Goal: Task Accomplishment & Management: Use online tool/utility

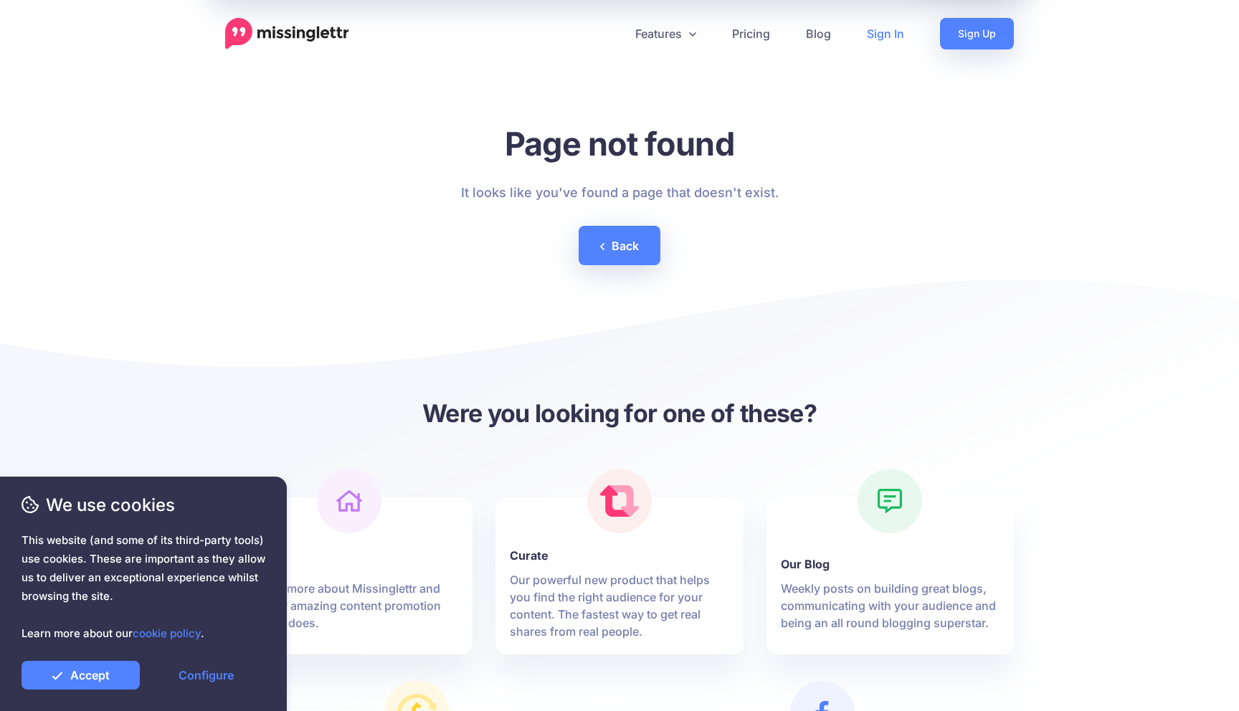
click at [891, 35] on link "Sign In" at bounding box center [885, 34] width 73 height 32
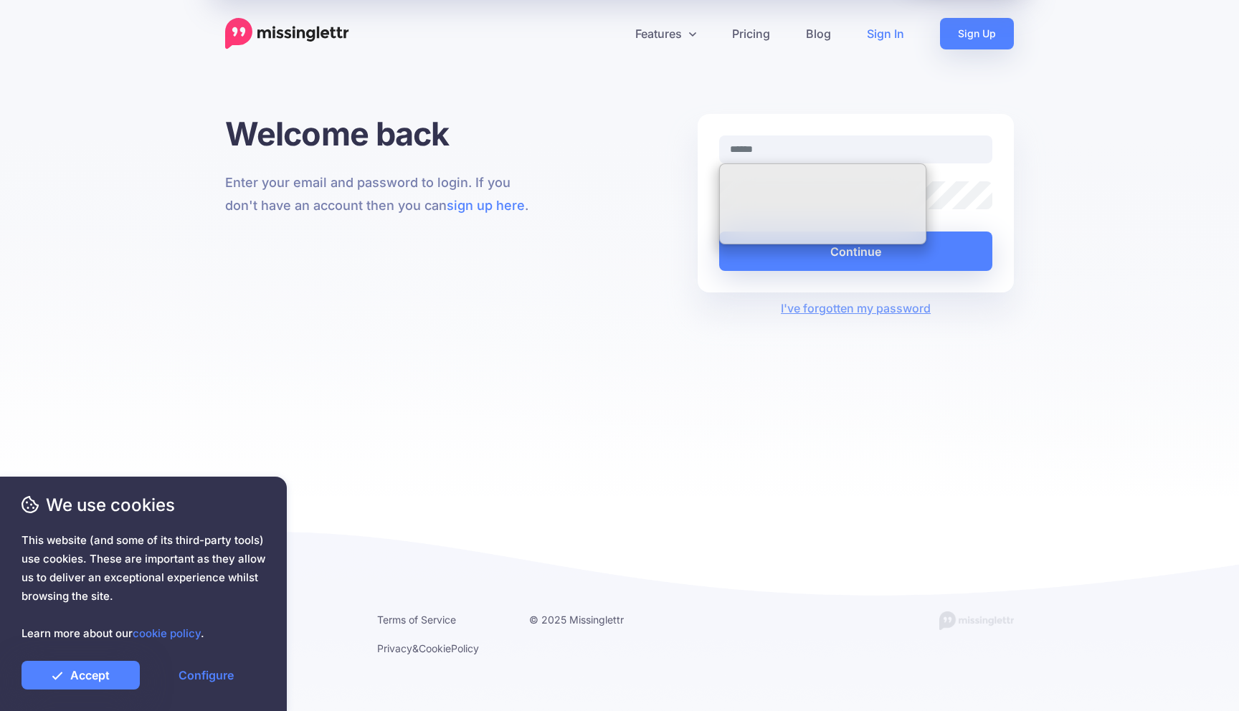
type input "**********"
click at [869, 152] on input "**********" at bounding box center [855, 149] width 273 height 28
click at [1083, 155] on div "**********" at bounding box center [619, 305] width 1239 height 382
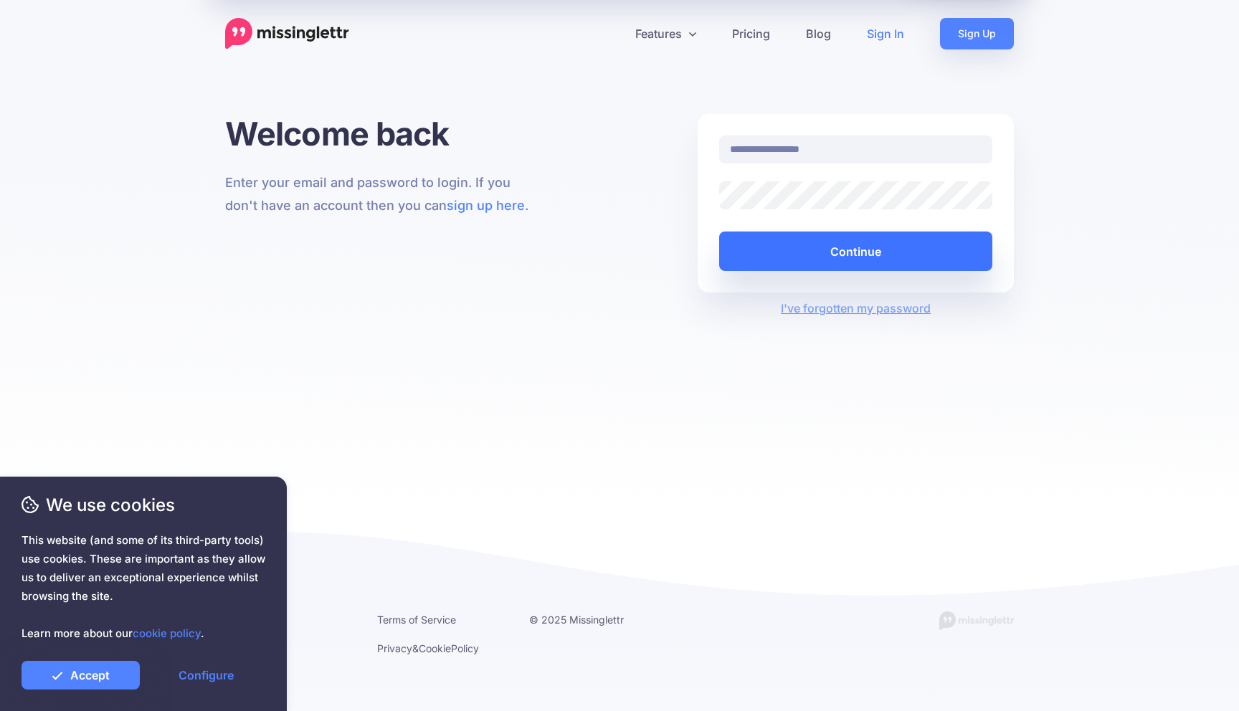
click at [914, 246] on button "Continue" at bounding box center [855, 251] width 273 height 39
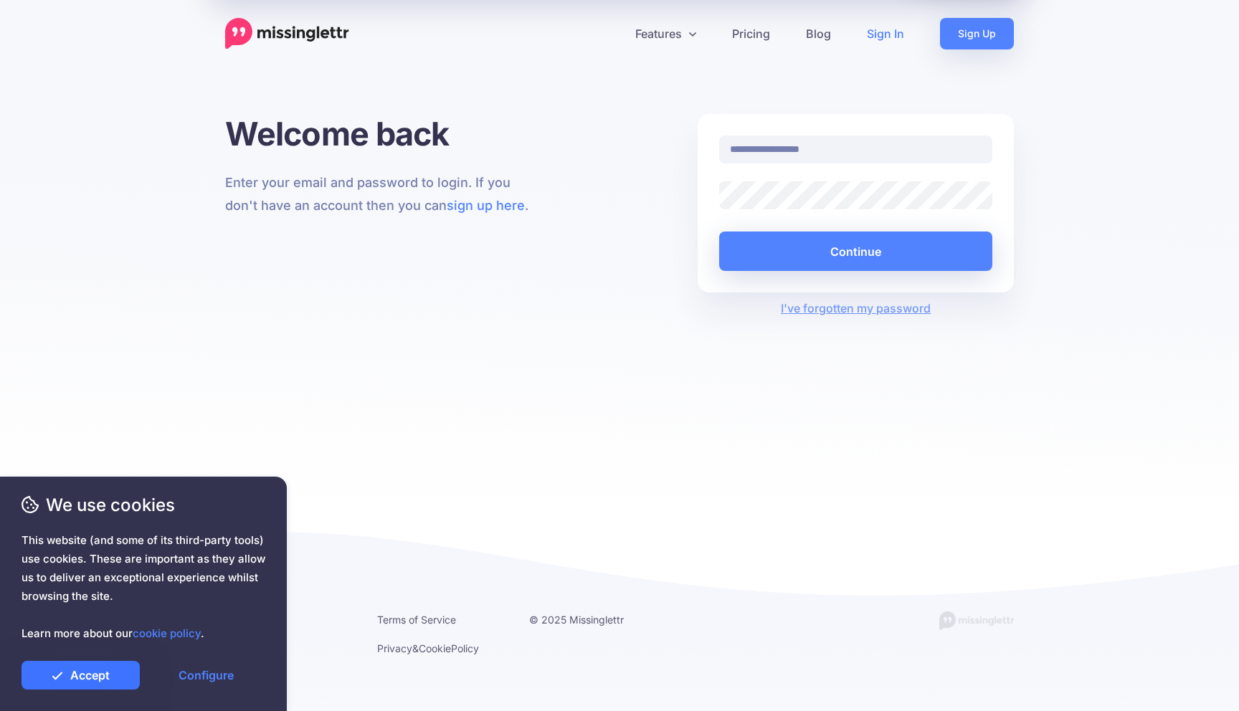
click at [85, 672] on link "Accept" at bounding box center [81, 675] width 118 height 29
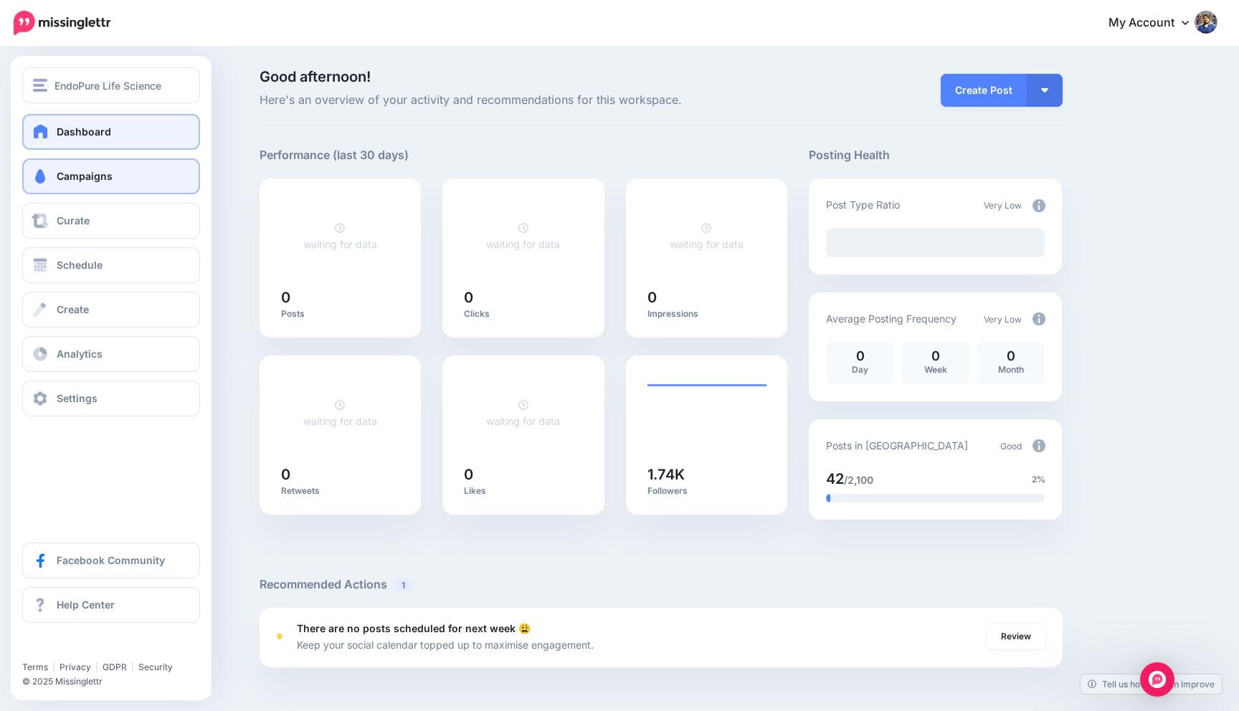
click at [112, 176] on link "Campaigns" at bounding box center [111, 176] width 178 height 36
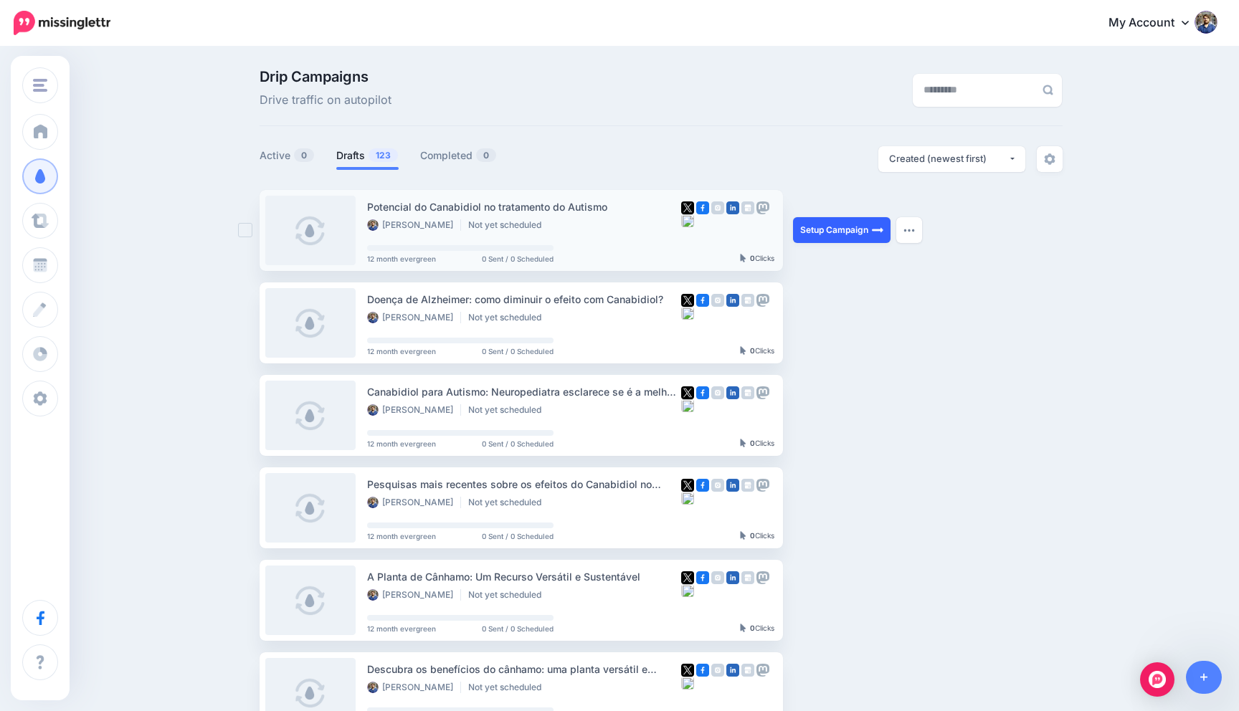
click at [843, 233] on link "Setup Campaign" at bounding box center [842, 230] width 98 height 26
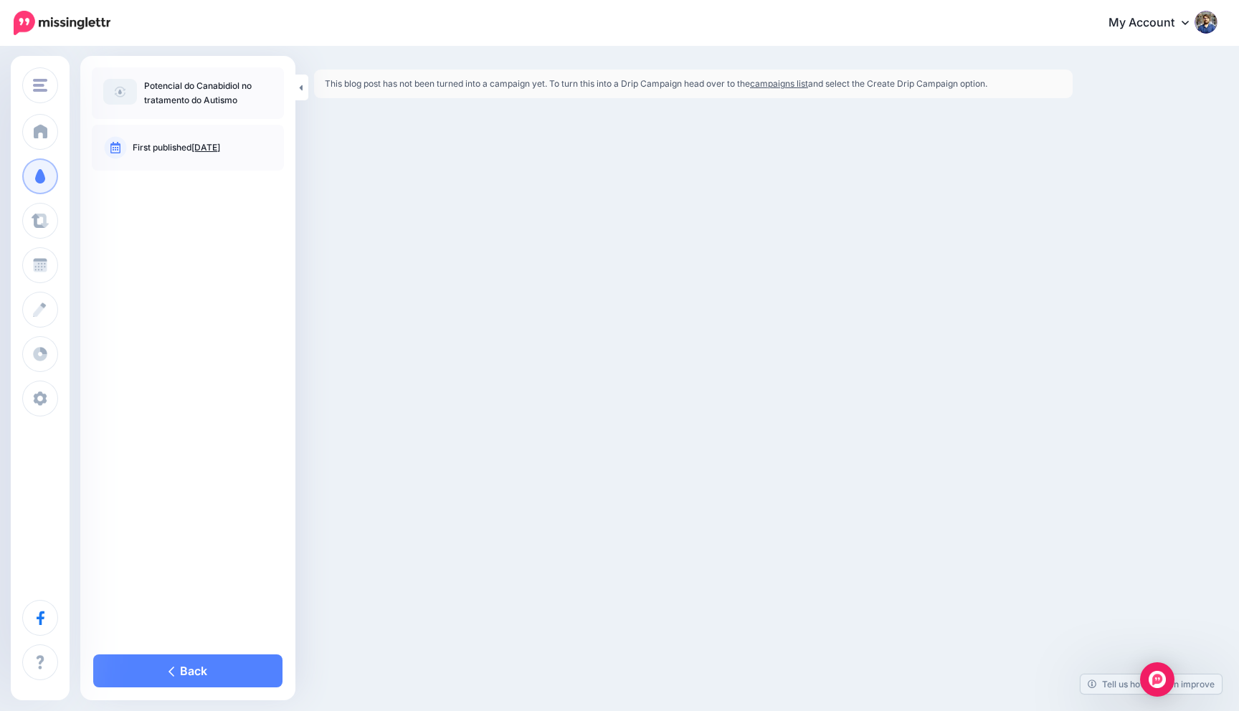
click at [792, 85] on link "campaigns list" at bounding box center [779, 83] width 58 height 11
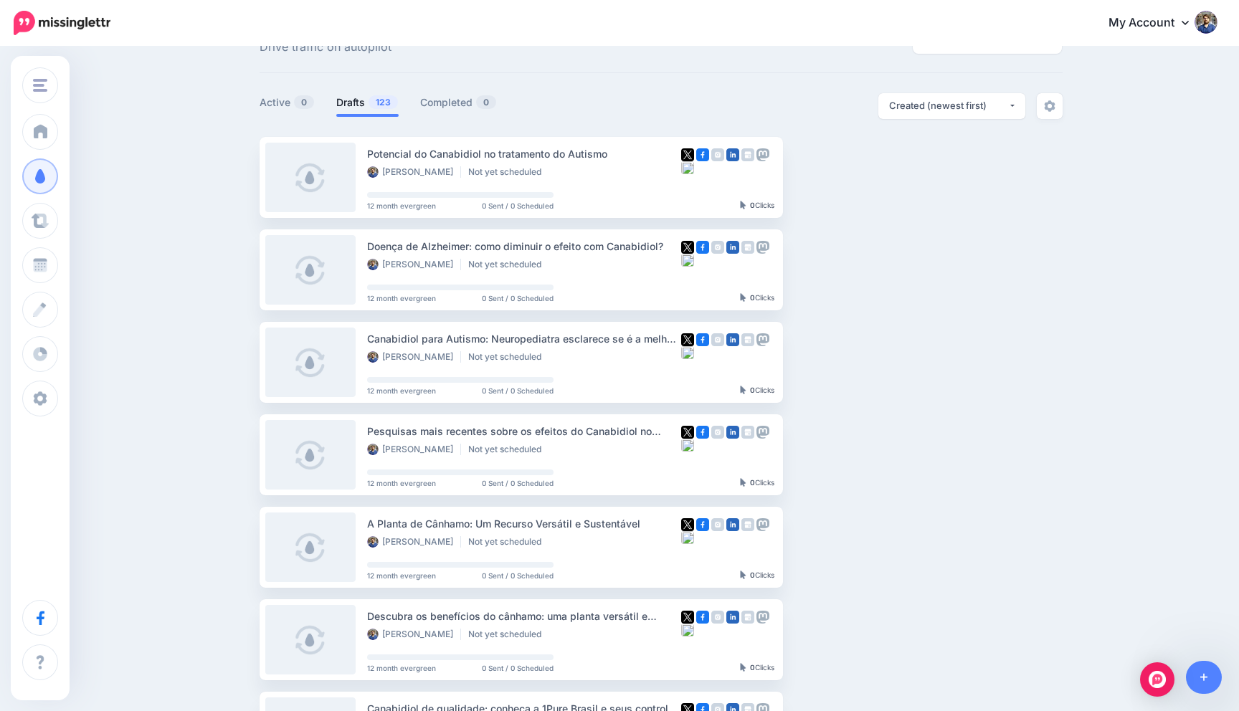
scroll to position [56, 0]
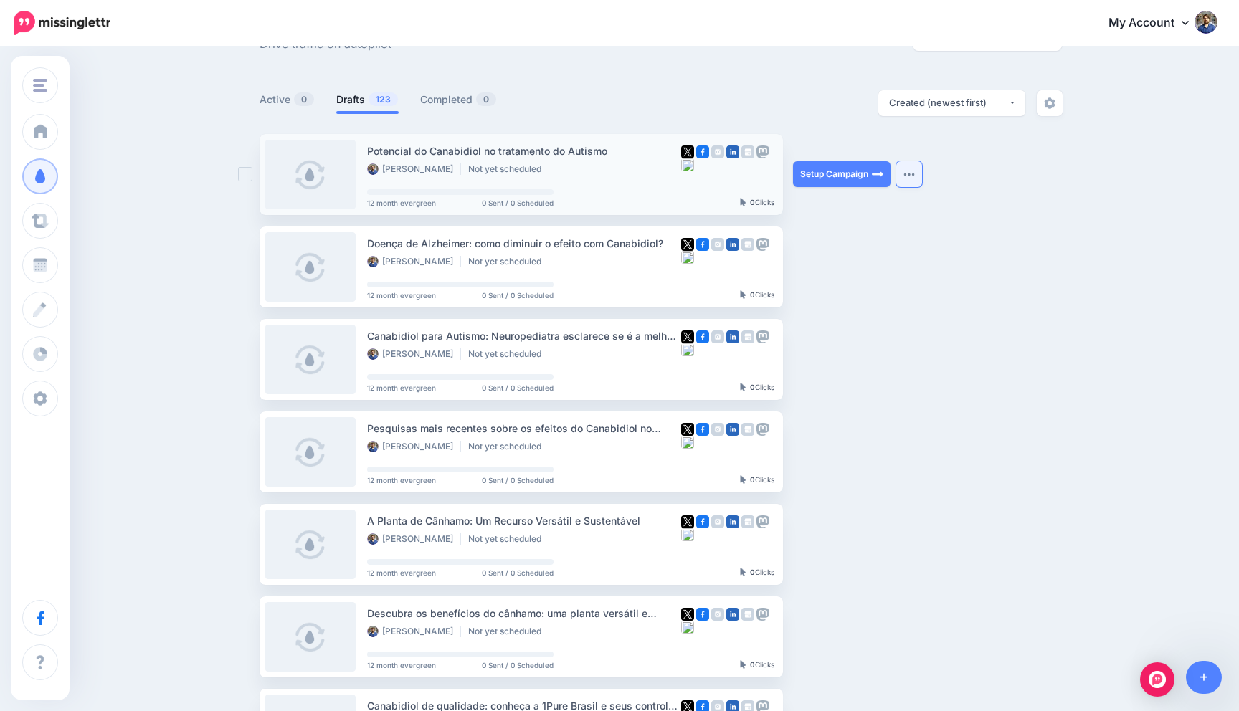
click at [906, 172] on img "button" at bounding box center [908, 174] width 11 height 4
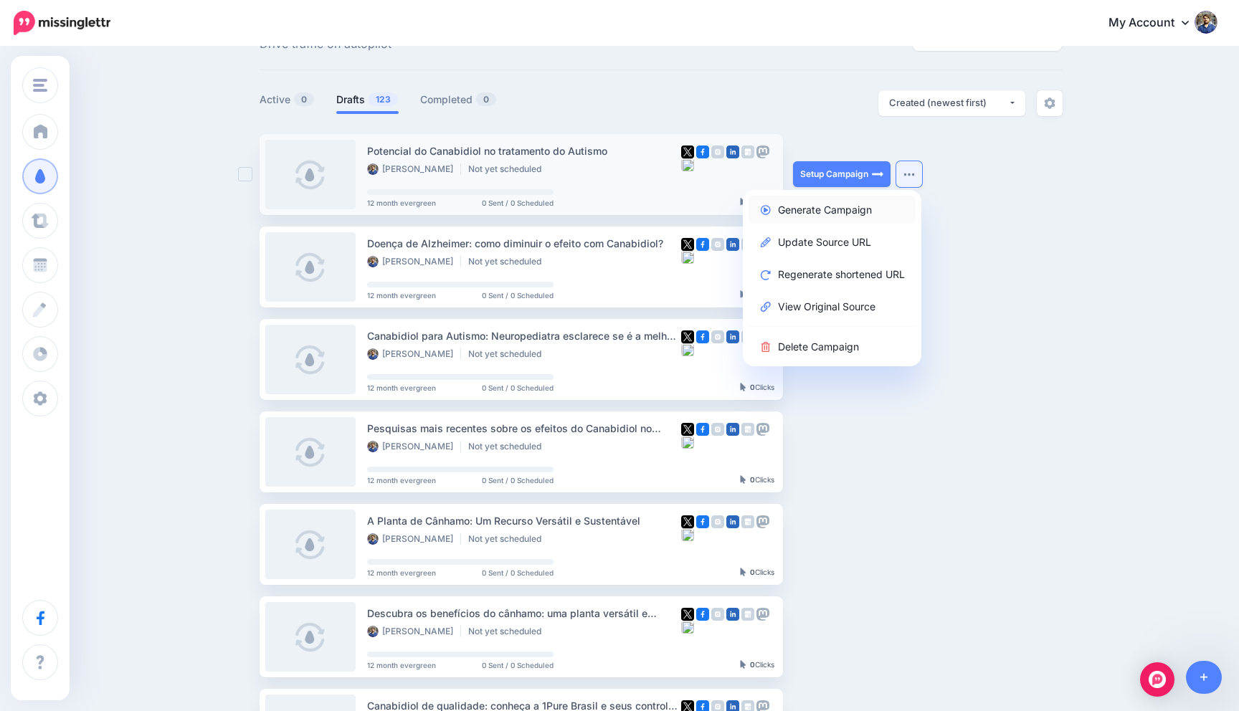
click at [849, 209] on link "Generate Campaign" at bounding box center [831, 210] width 167 height 28
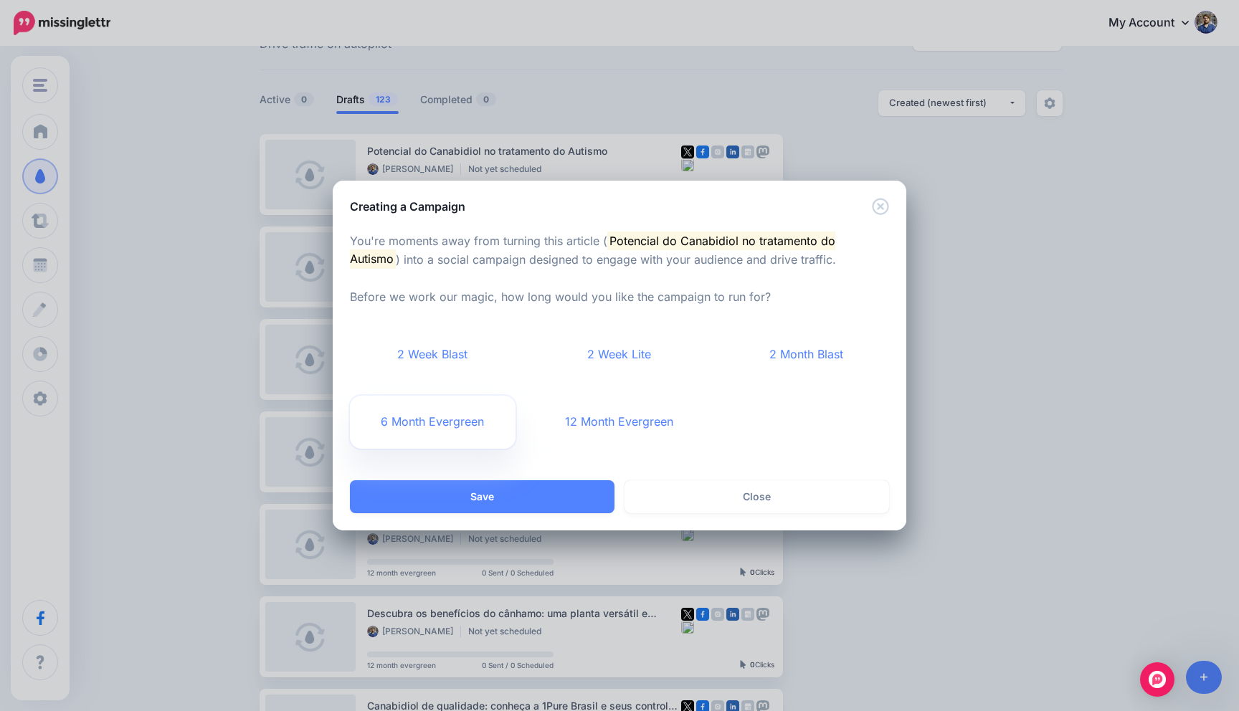
click at [443, 431] on link "6 Month Evergreen" at bounding box center [433, 422] width 166 height 53
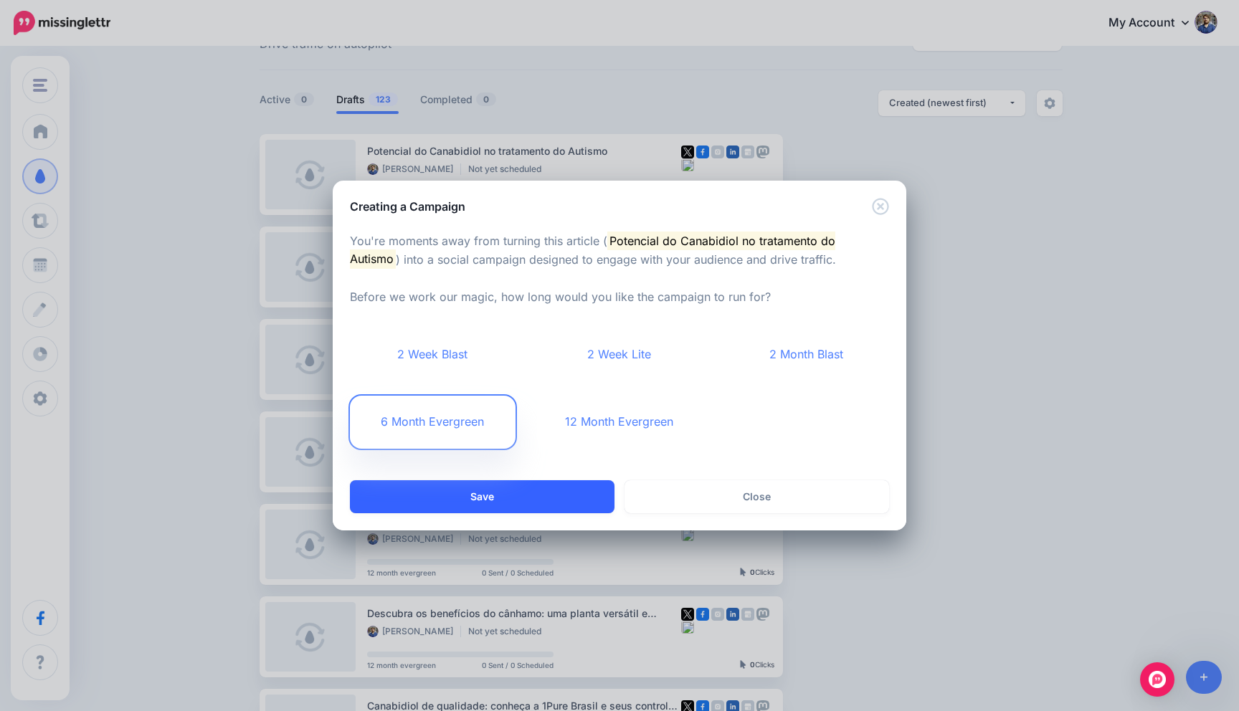
click at [510, 497] on button "Save" at bounding box center [482, 496] width 265 height 33
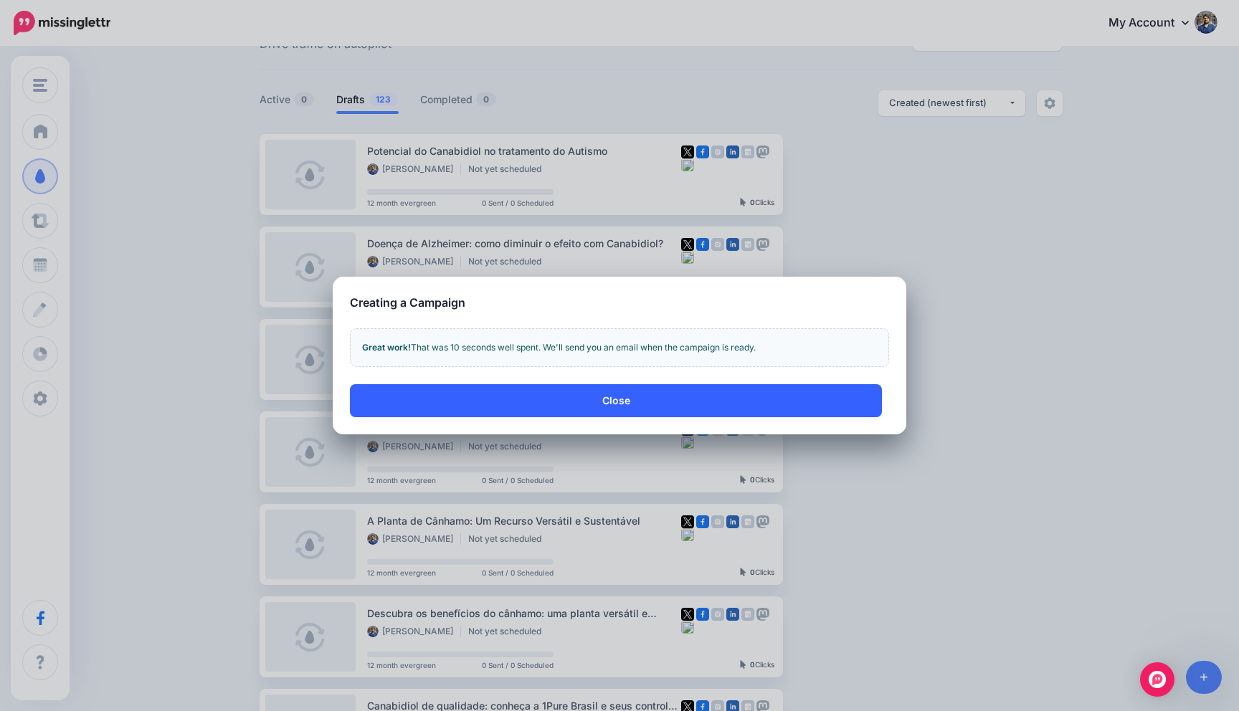
click at [643, 401] on button "Close" at bounding box center [616, 400] width 532 height 33
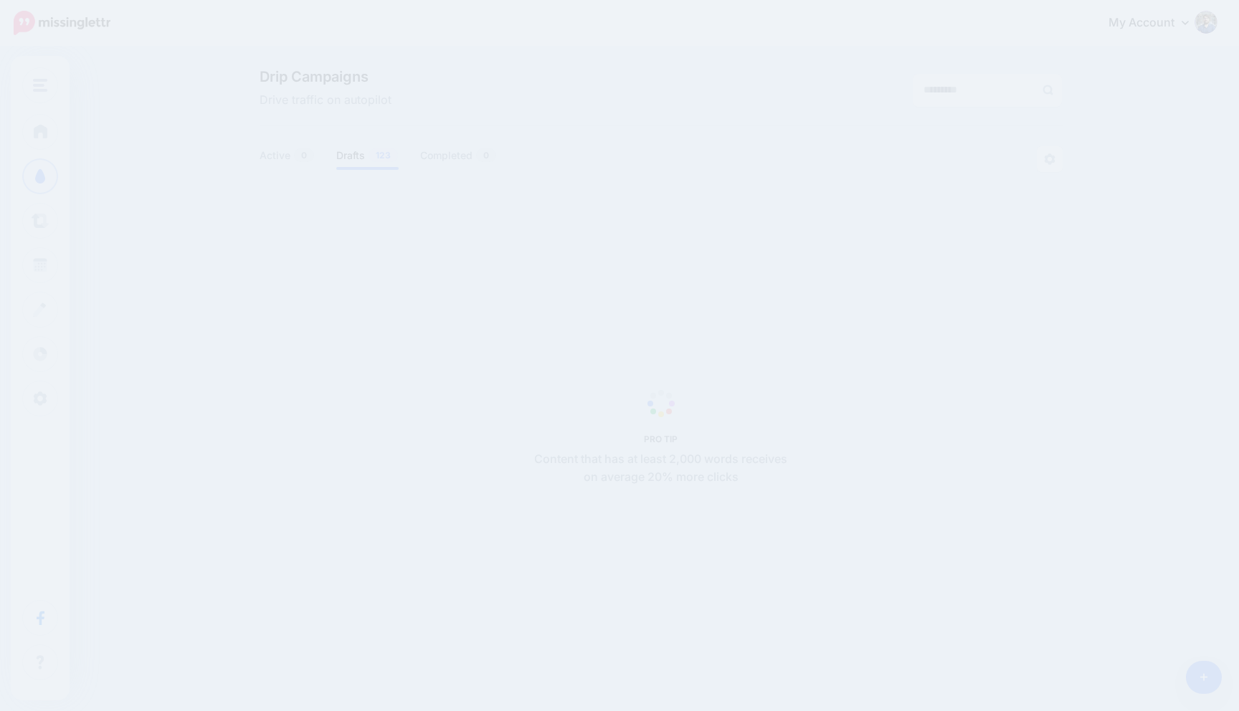
scroll to position [56, 0]
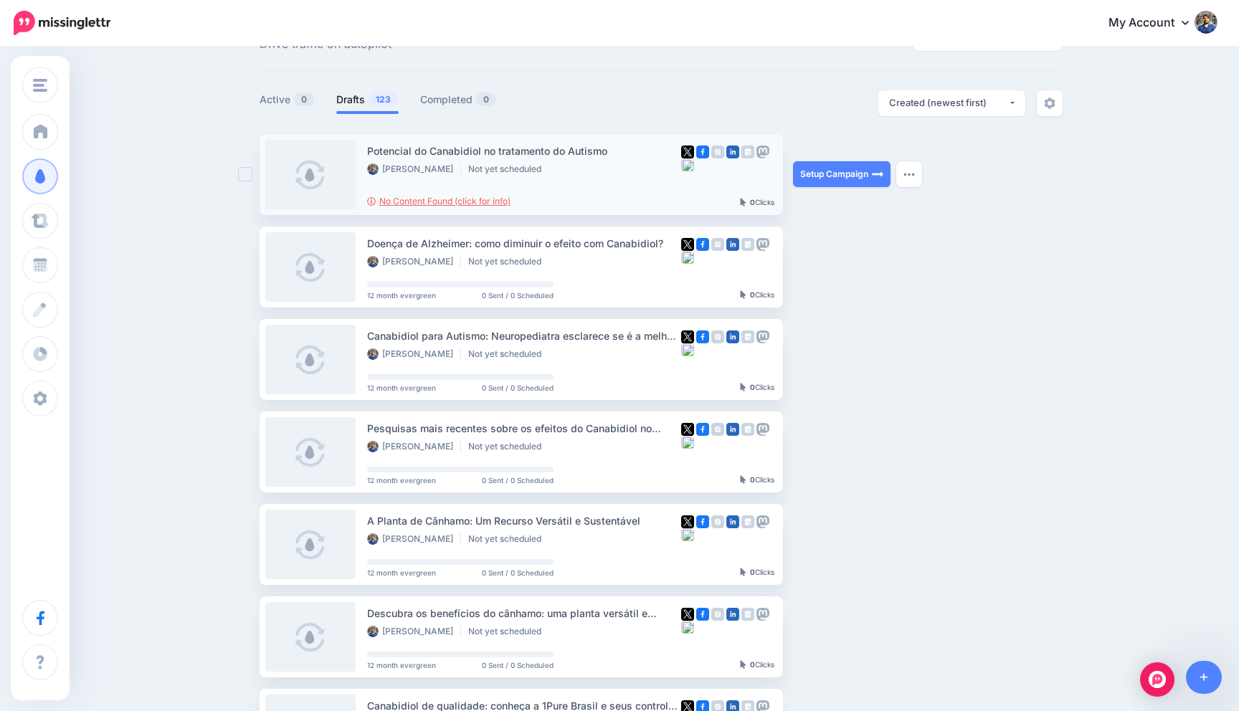
click at [484, 204] on link "No Content Found (click for info)" at bounding box center [438, 201] width 143 height 11
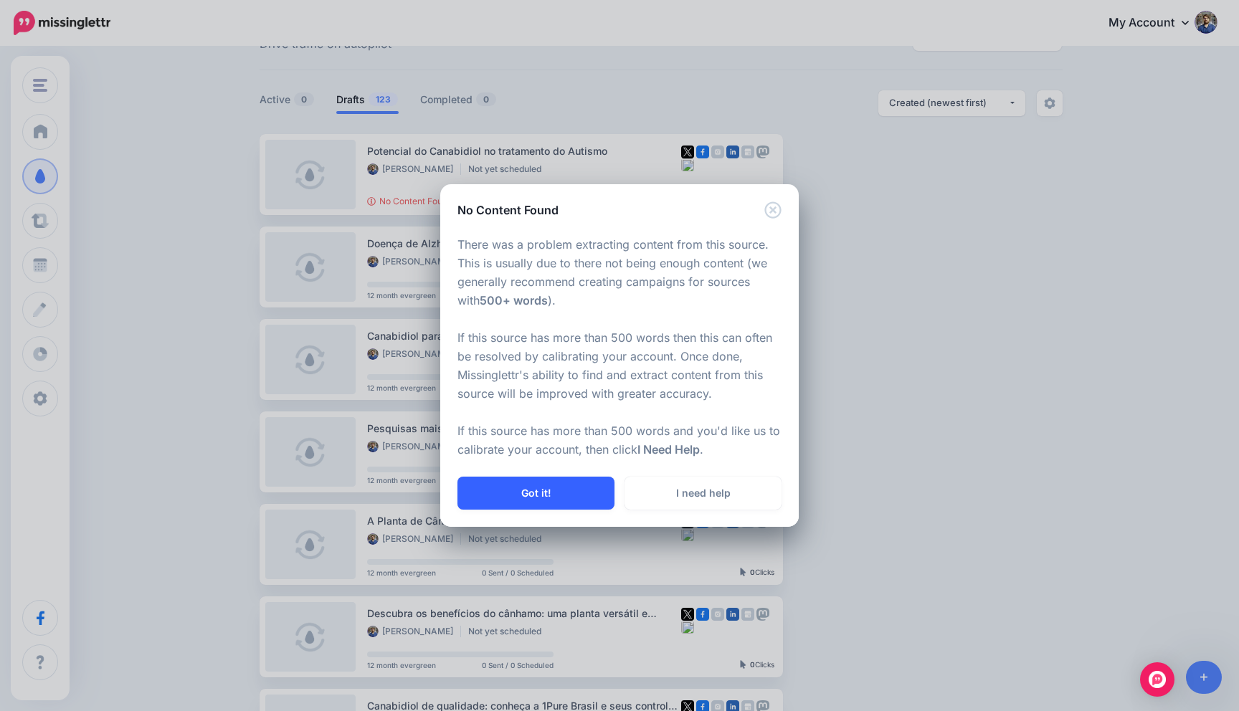
click at [543, 497] on button "Got it!" at bounding box center [535, 493] width 157 height 33
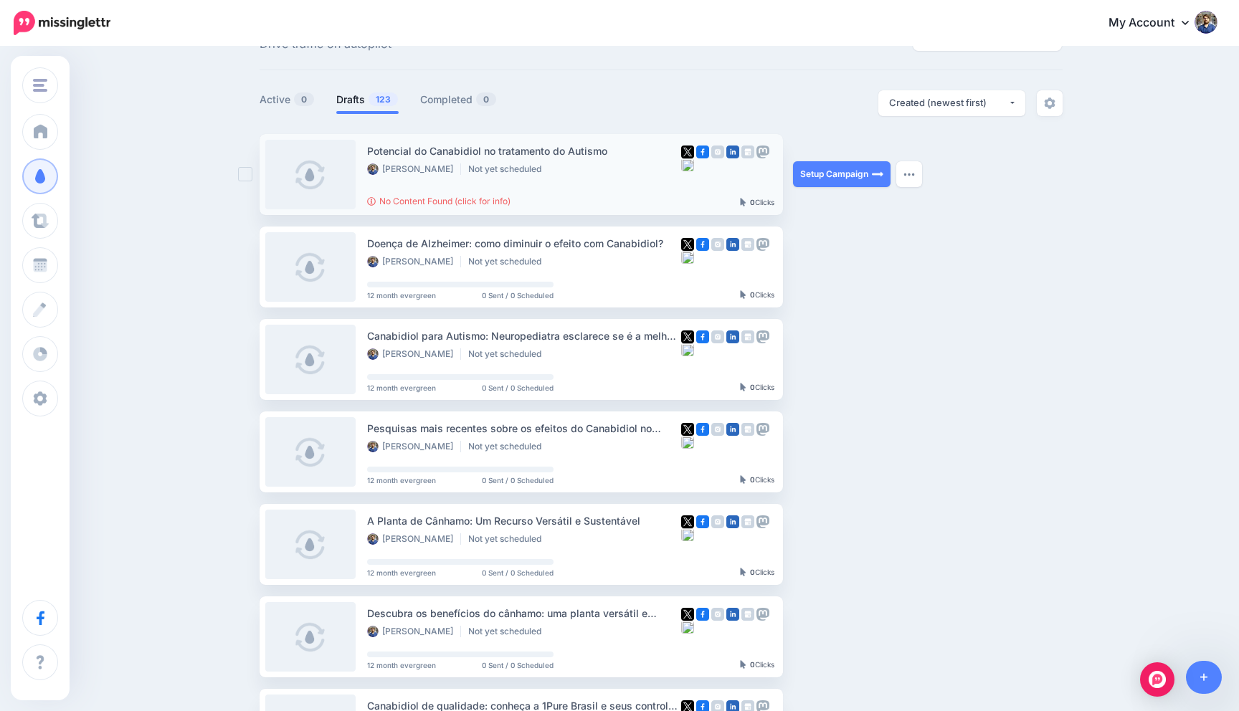
click at [429, 150] on div "Potencial do Canabidiol no tratamento do Autismo" at bounding box center [524, 151] width 314 height 16
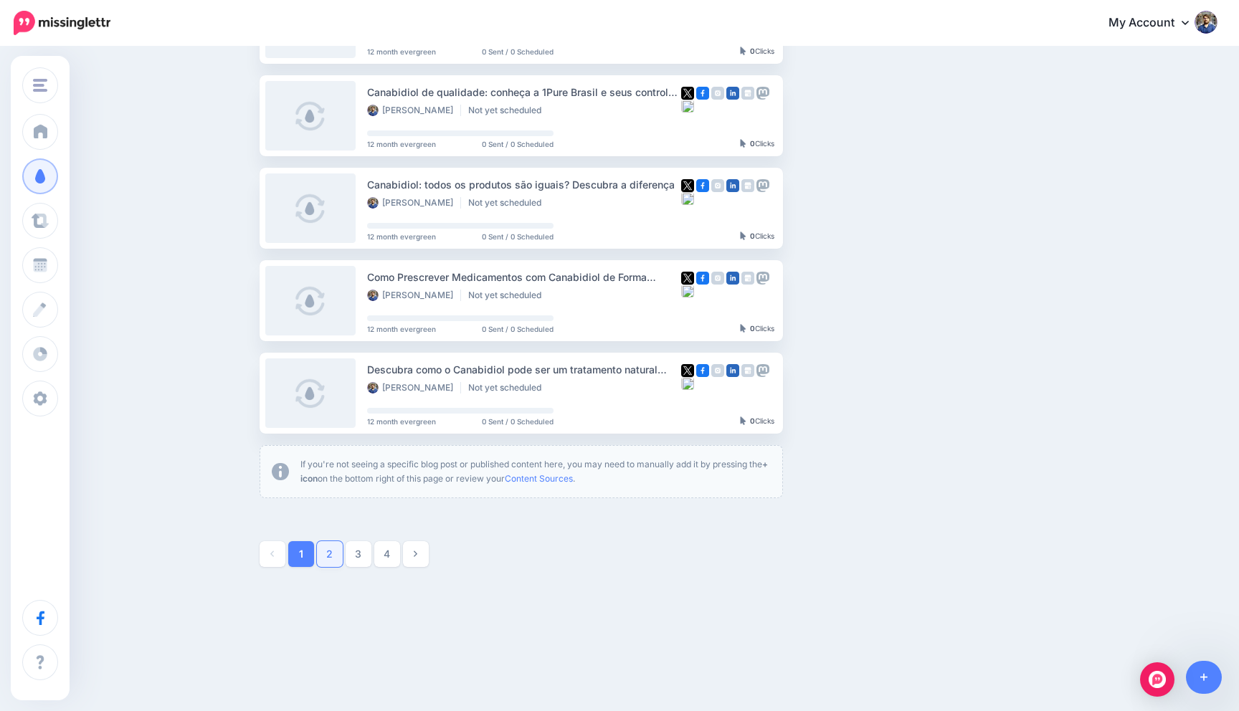
click at [330, 546] on link "2" at bounding box center [330, 554] width 26 height 26
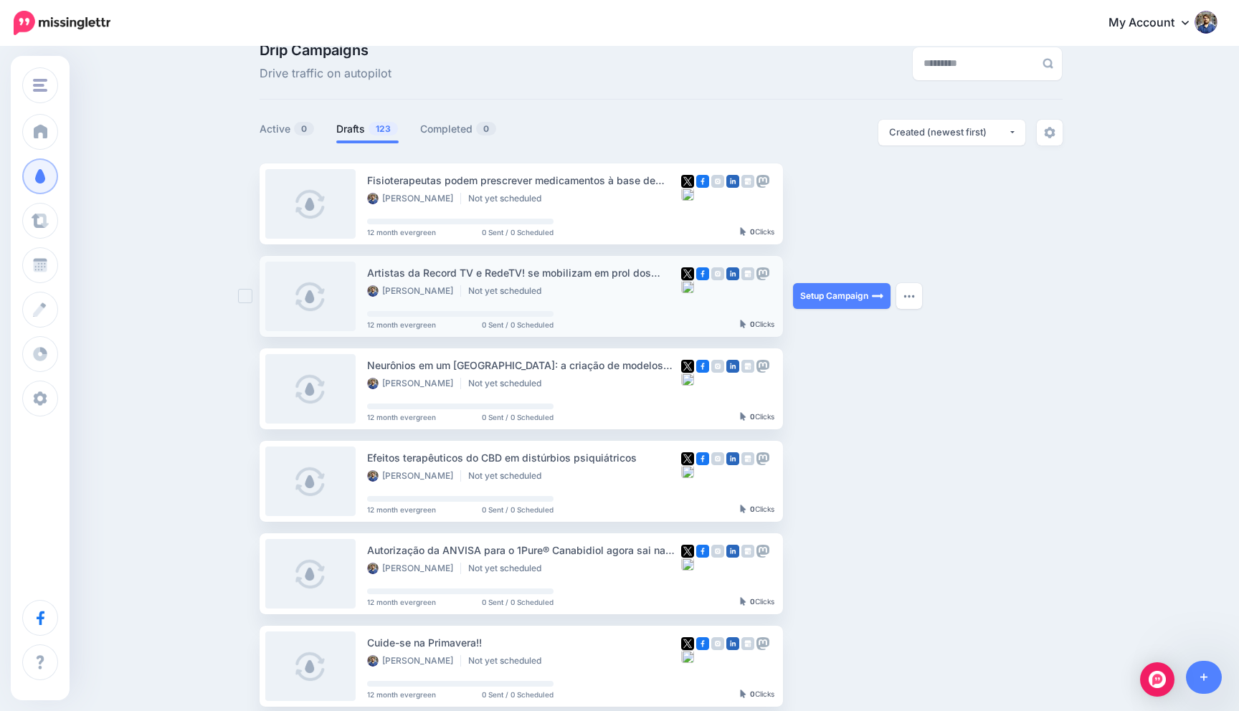
scroll to position [0, 0]
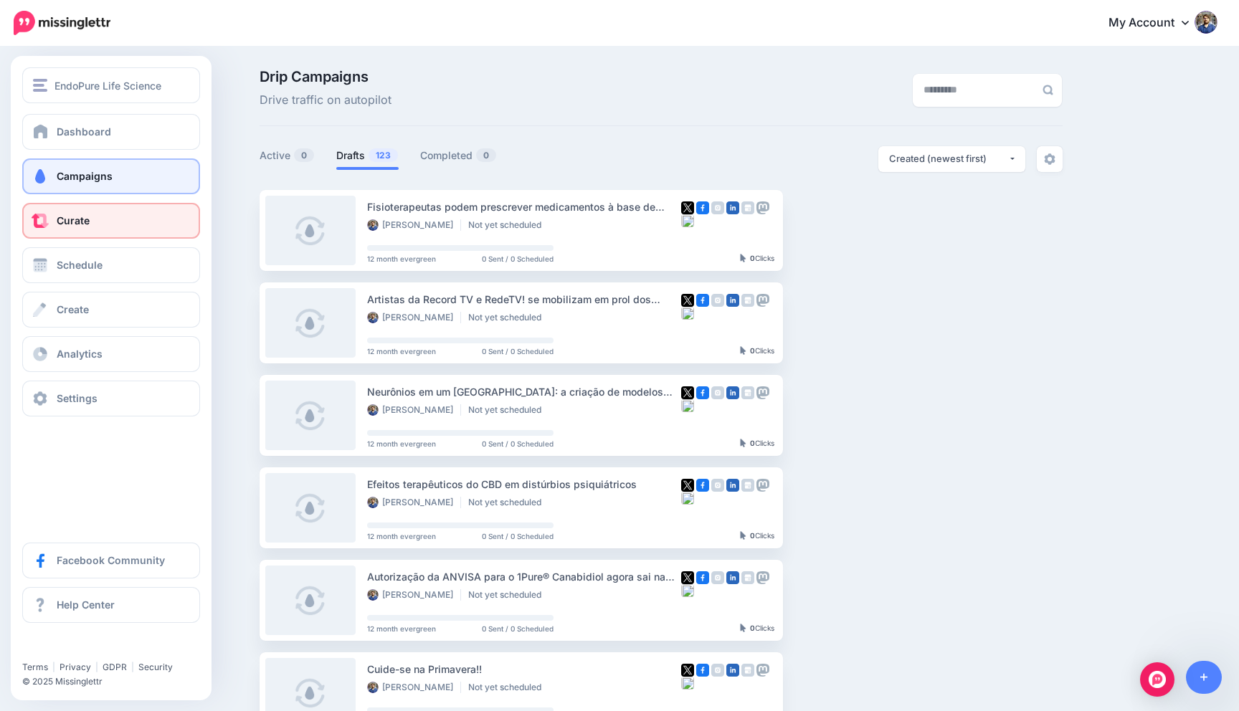
click at [75, 217] on span "Curate" at bounding box center [73, 220] width 33 height 12
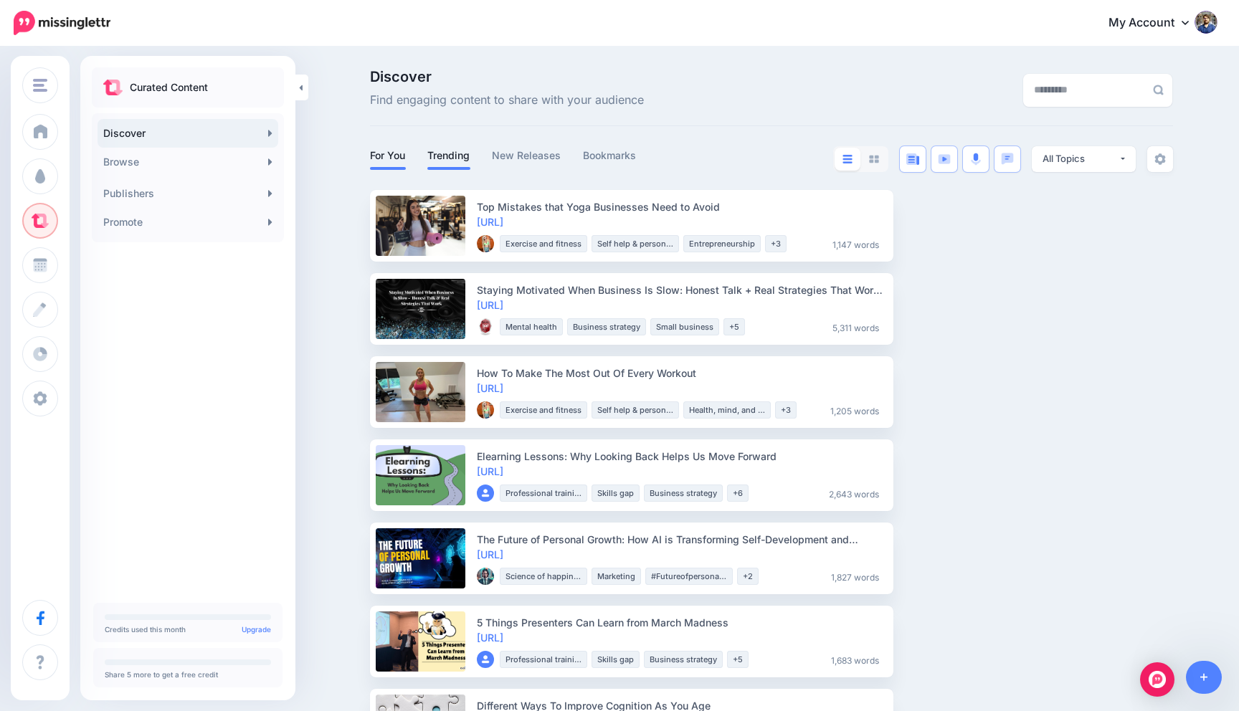
click at [444, 151] on link "Trending" at bounding box center [448, 155] width 43 height 17
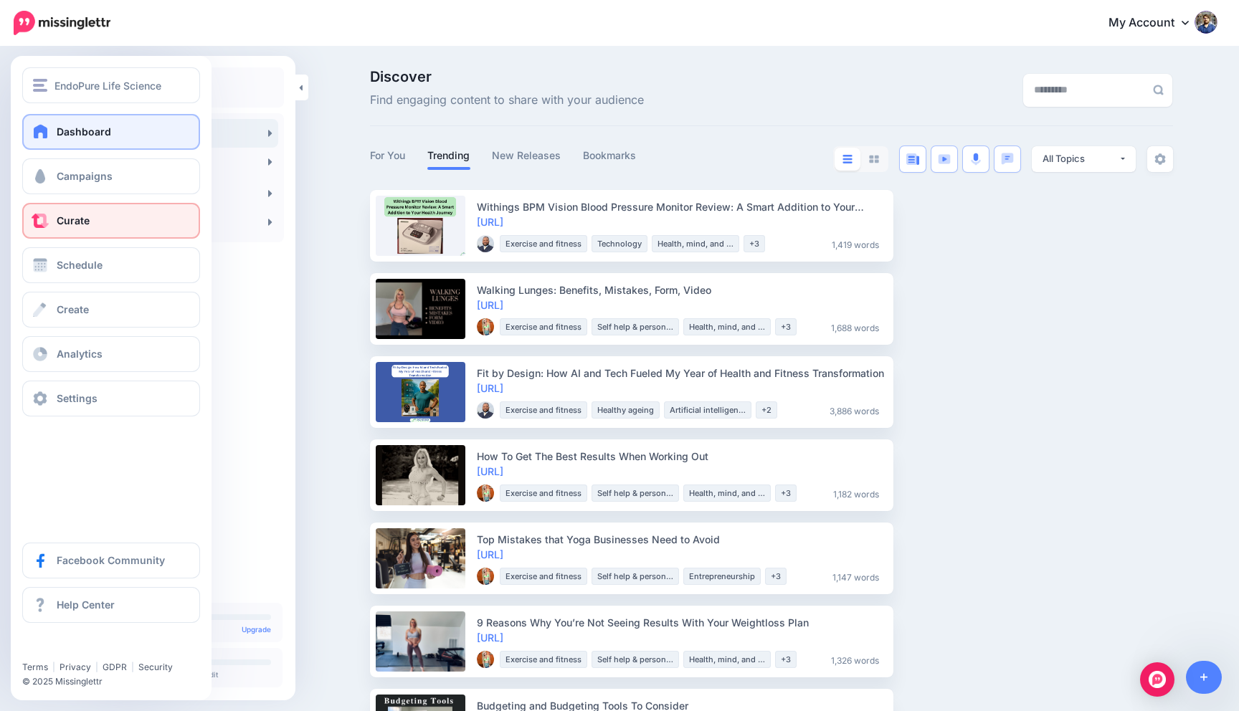
click at [75, 130] on span "Dashboard" at bounding box center [84, 131] width 54 height 12
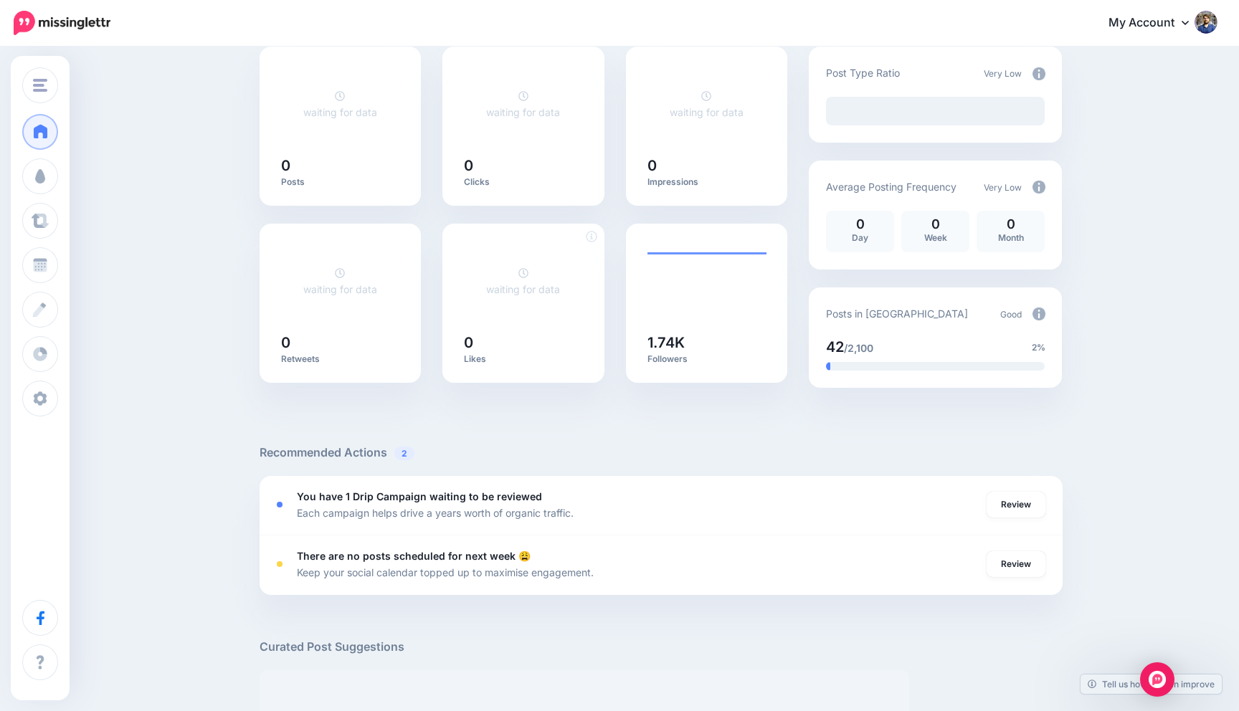
scroll to position [137, 0]
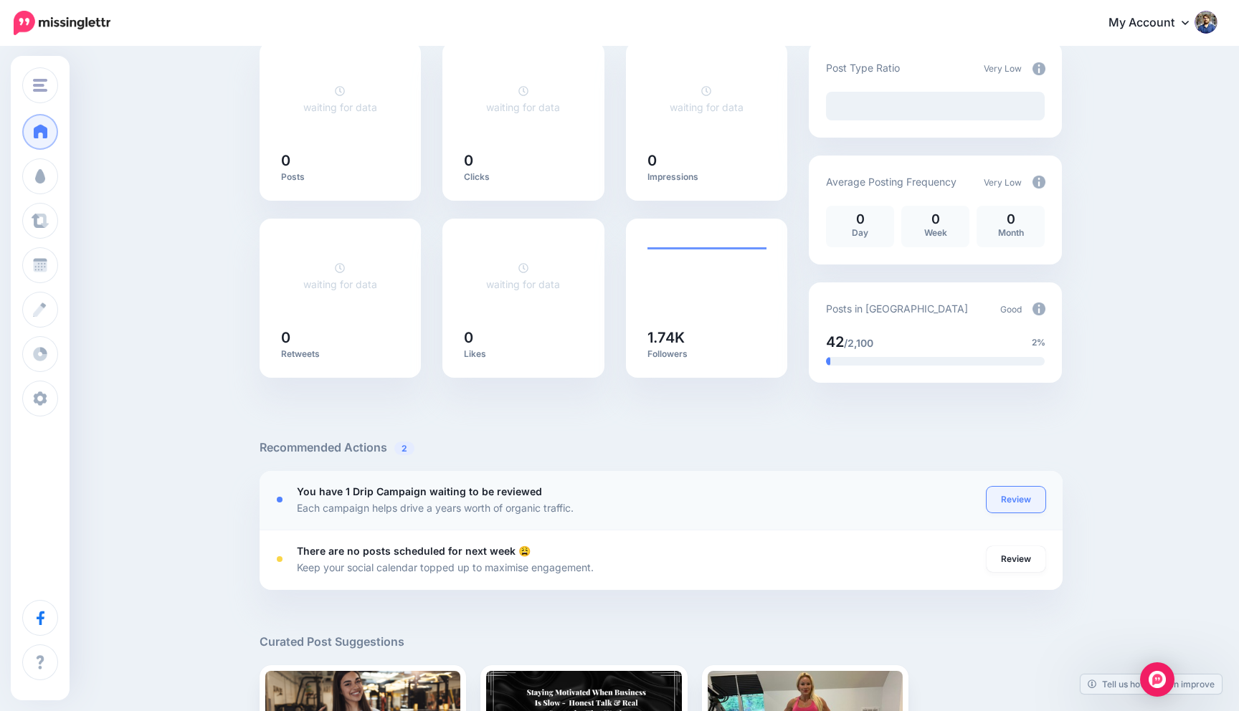
click at [1015, 502] on link "Review" at bounding box center [1015, 500] width 59 height 26
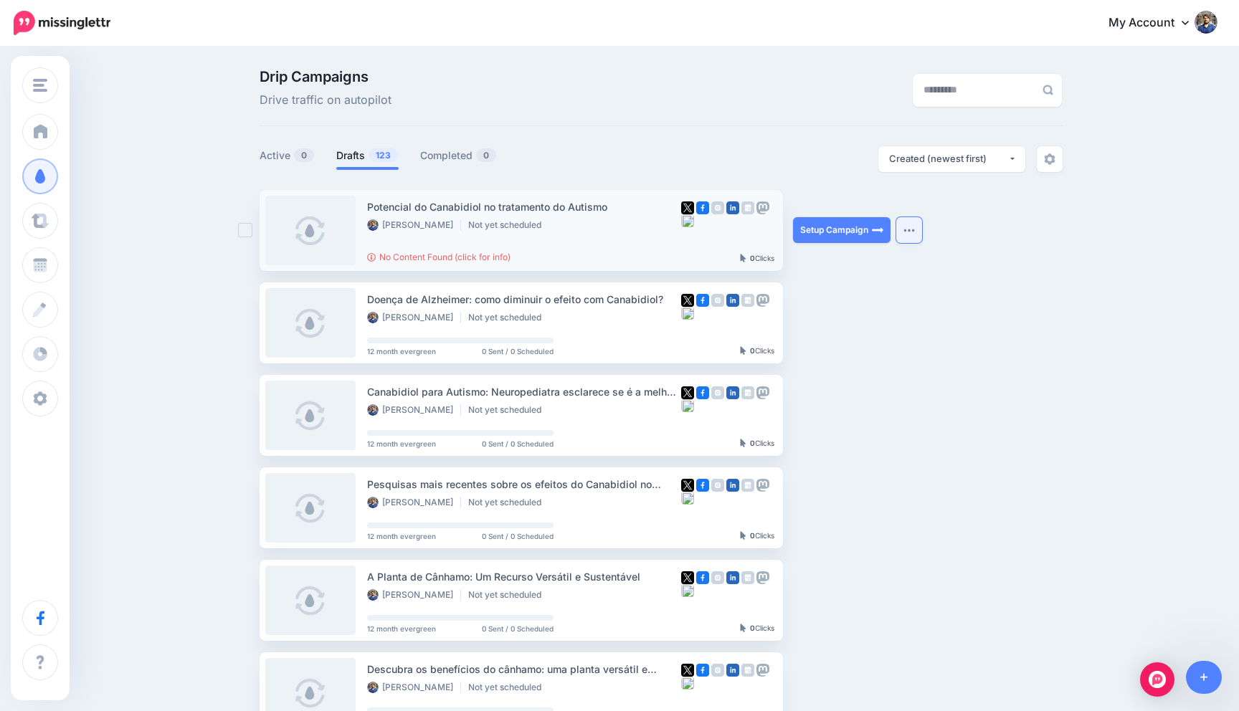
click at [898, 232] on button "button" at bounding box center [909, 230] width 26 height 26
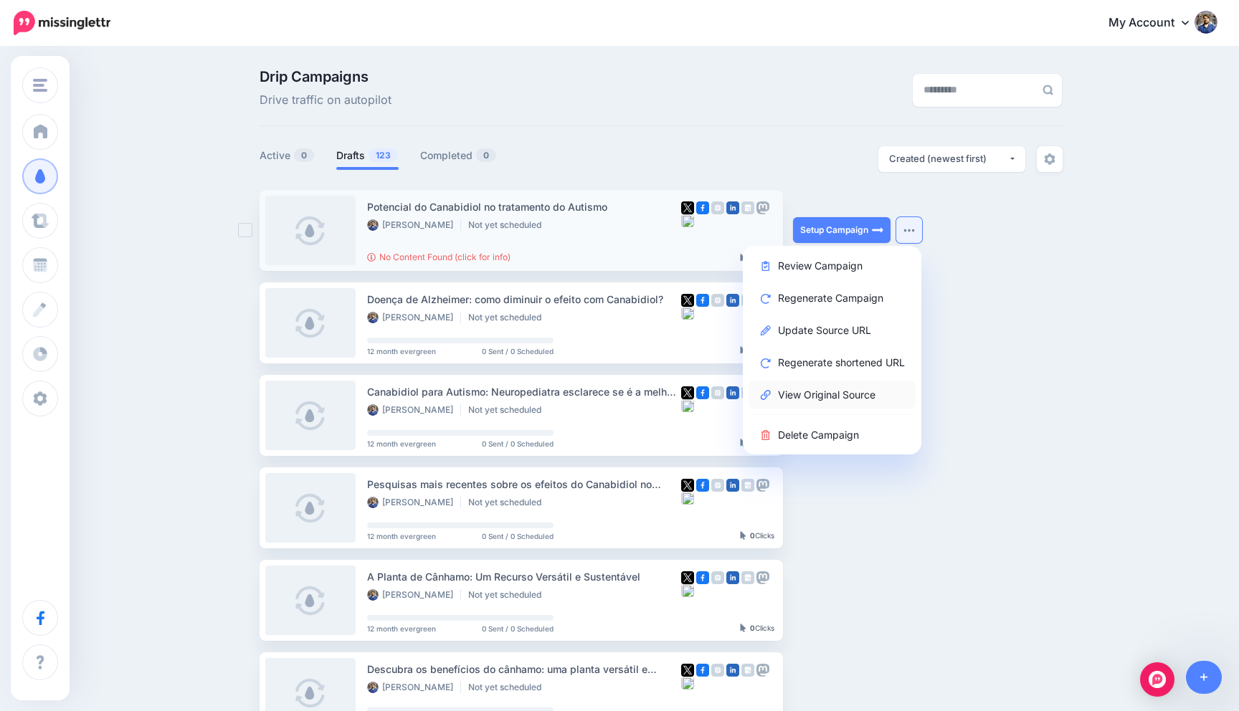
click at [847, 403] on link "View Original Source" at bounding box center [831, 395] width 167 height 28
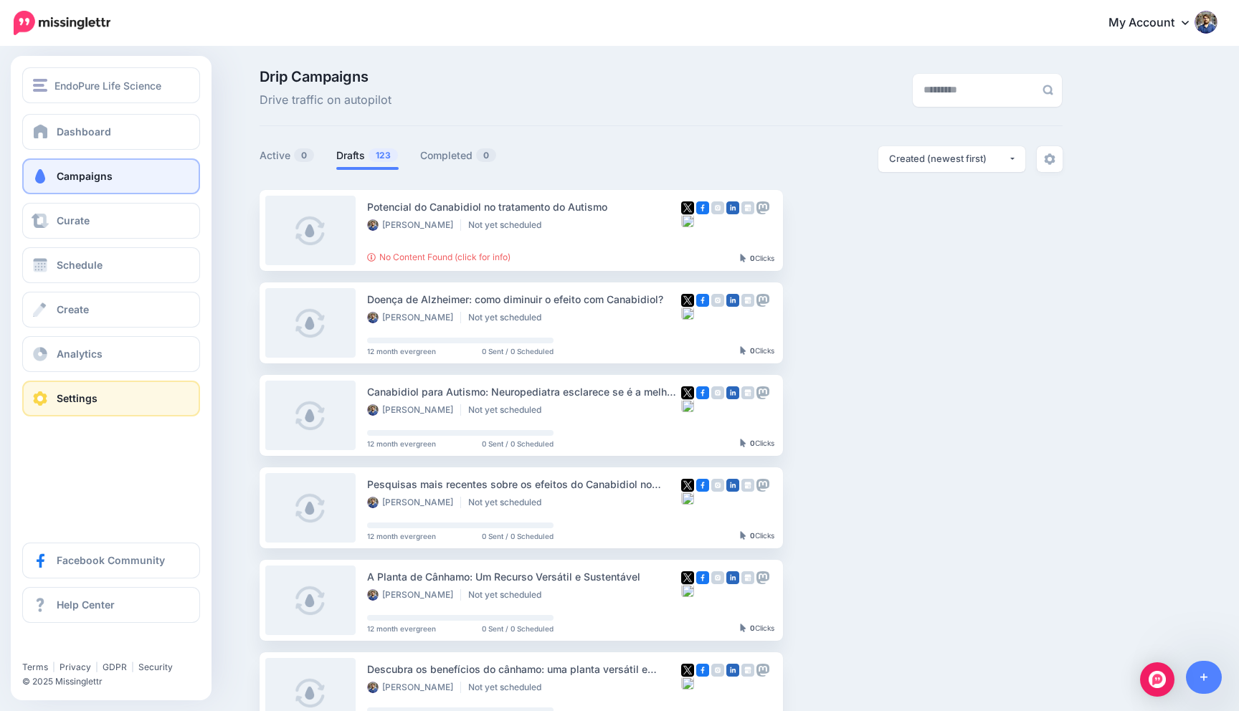
click at [114, 396] on link "Settings" at bounding box center [111, 399] width 178 height 36
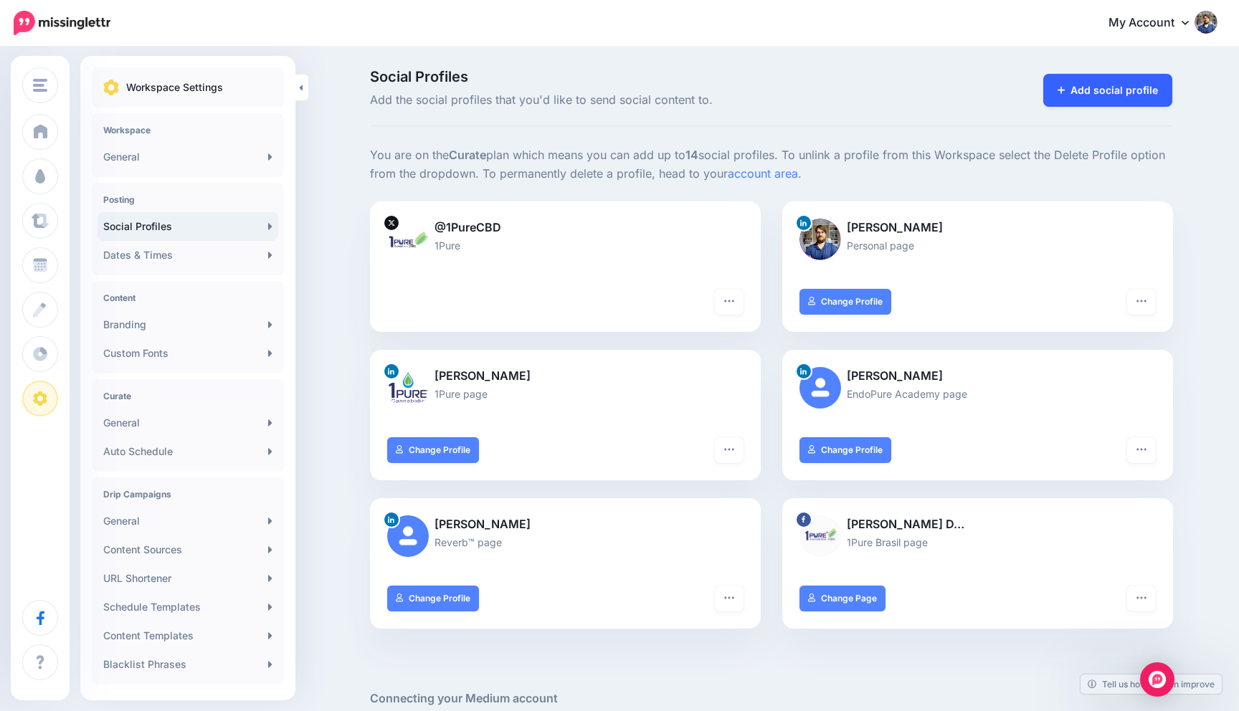
click at [1114, 86] on link "Add social profile" at bounding box center [1108, 90] width 130 height 33
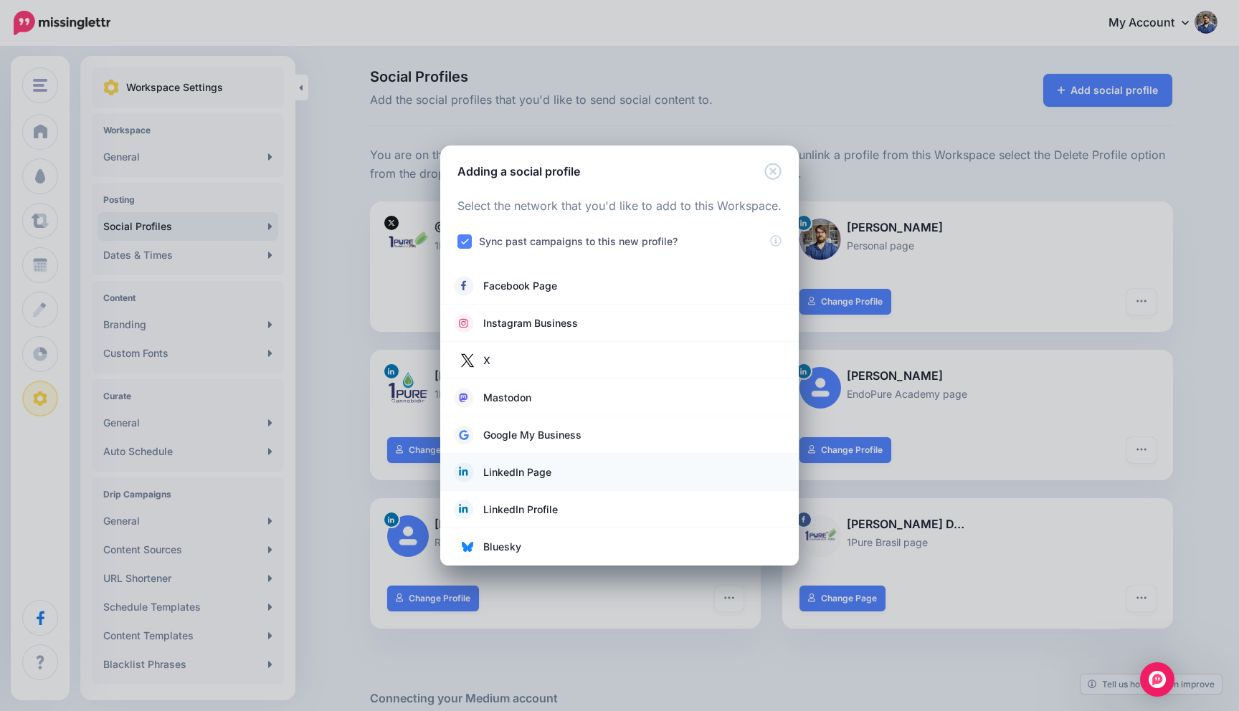
click at [596, 479] on link "LinkedIn Page" at bounding box center [620, 472] width 330 height 20
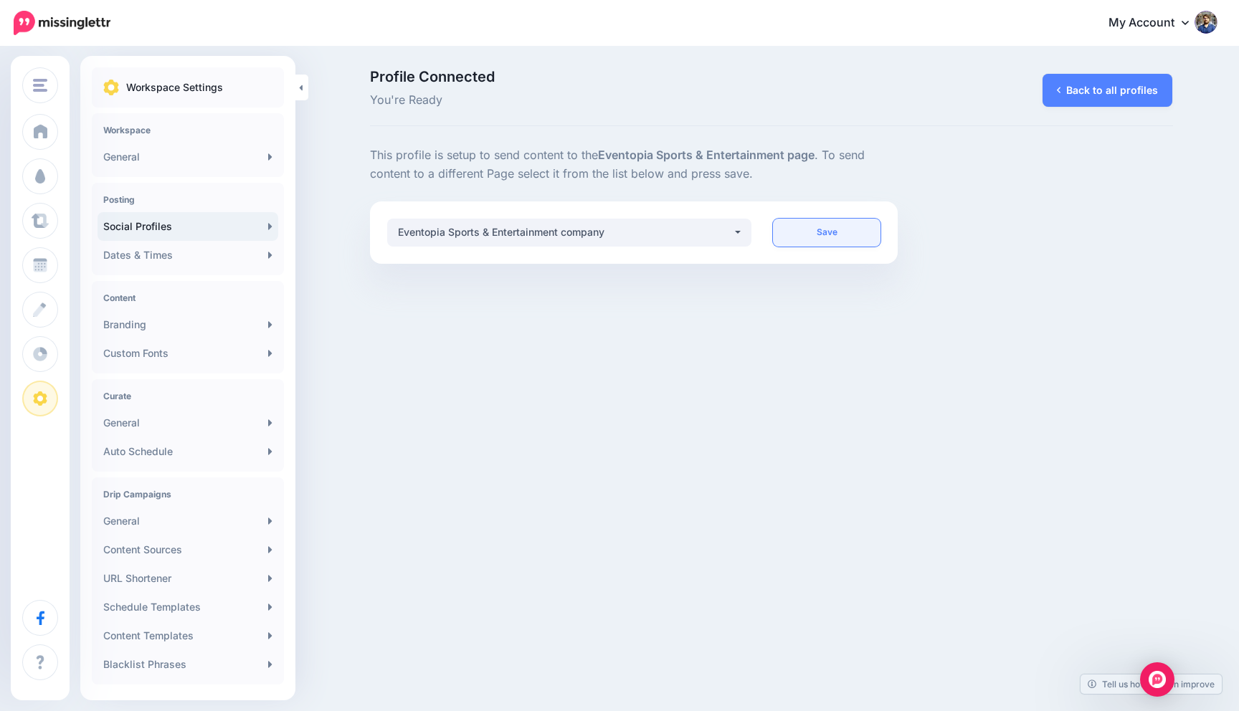
click at [824, 228] on link "Save" at bounding box center [827, 233] width 108 height 28
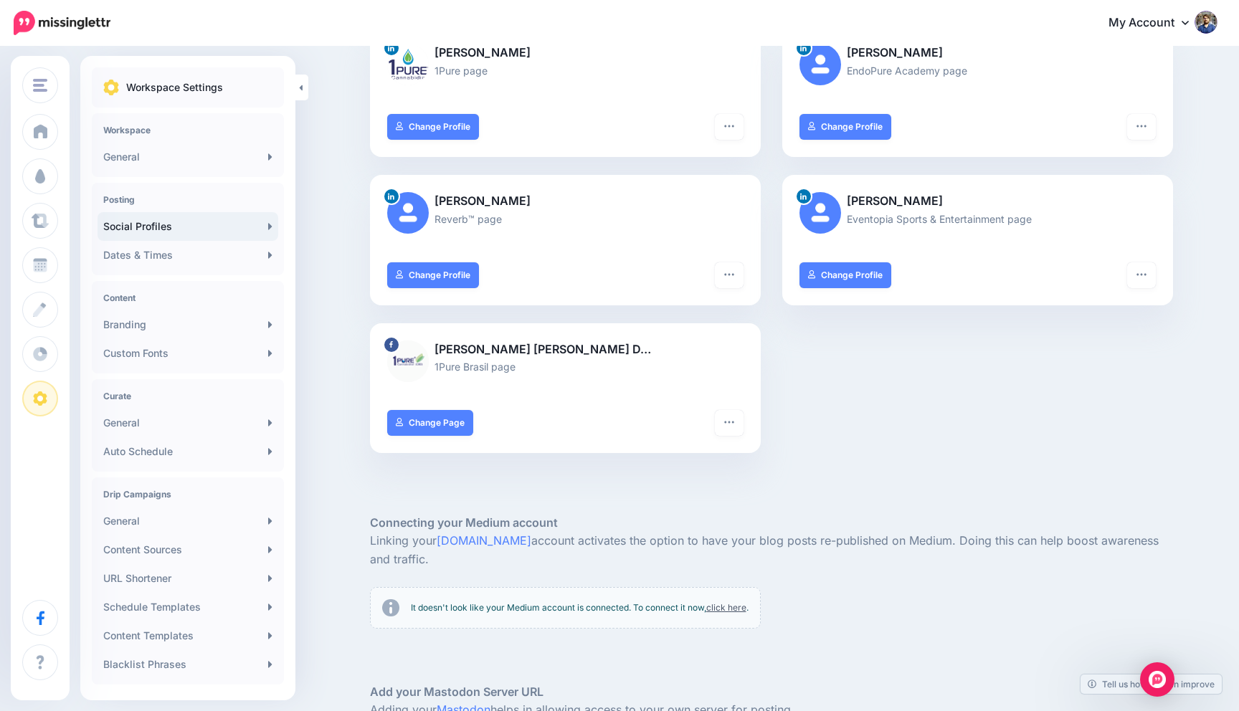
scroll to position [341, 0]
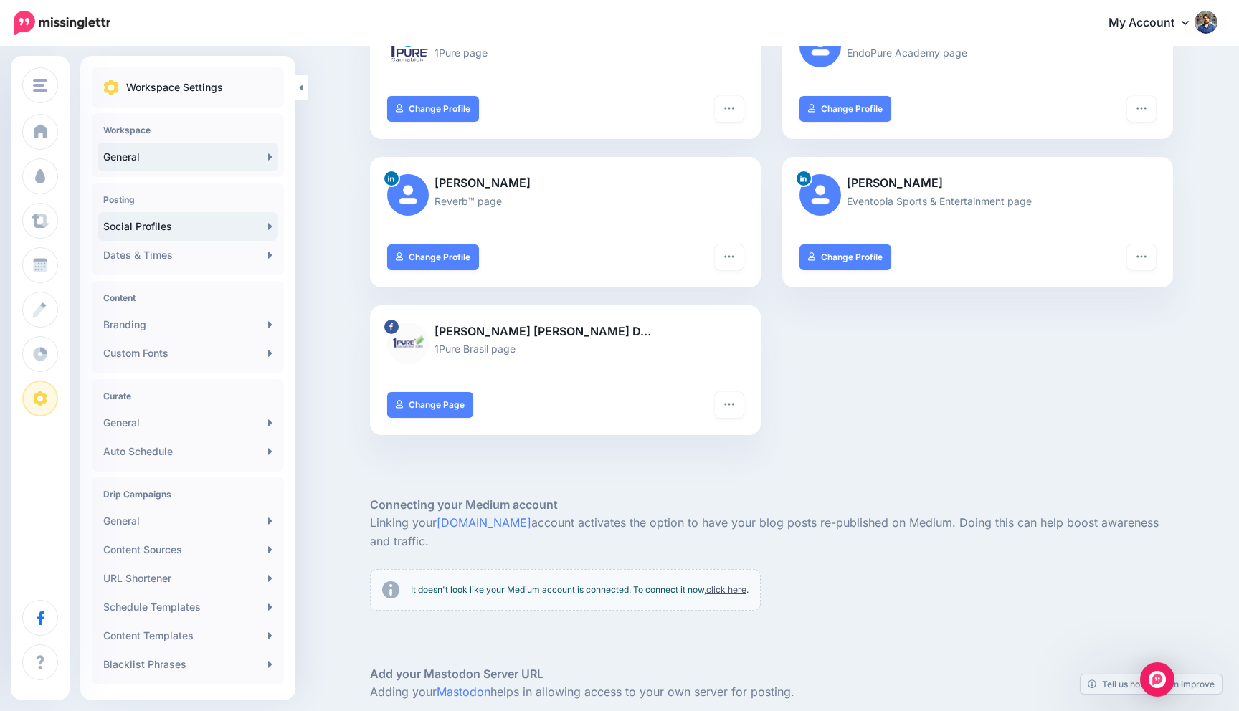
click at [216, 163] on link "General" at bounding box center [188, 157] width 181 height 29
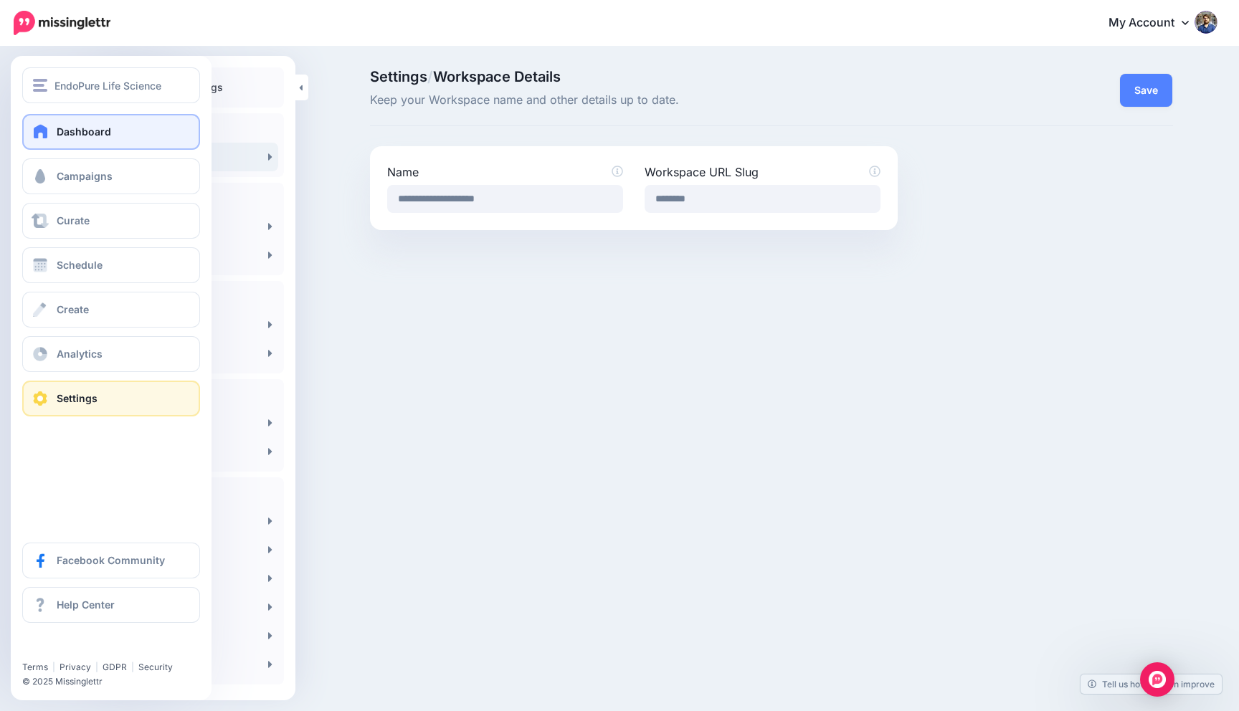
click at [45, 135] on span at bounding box center [41, 131] width 19 height 14
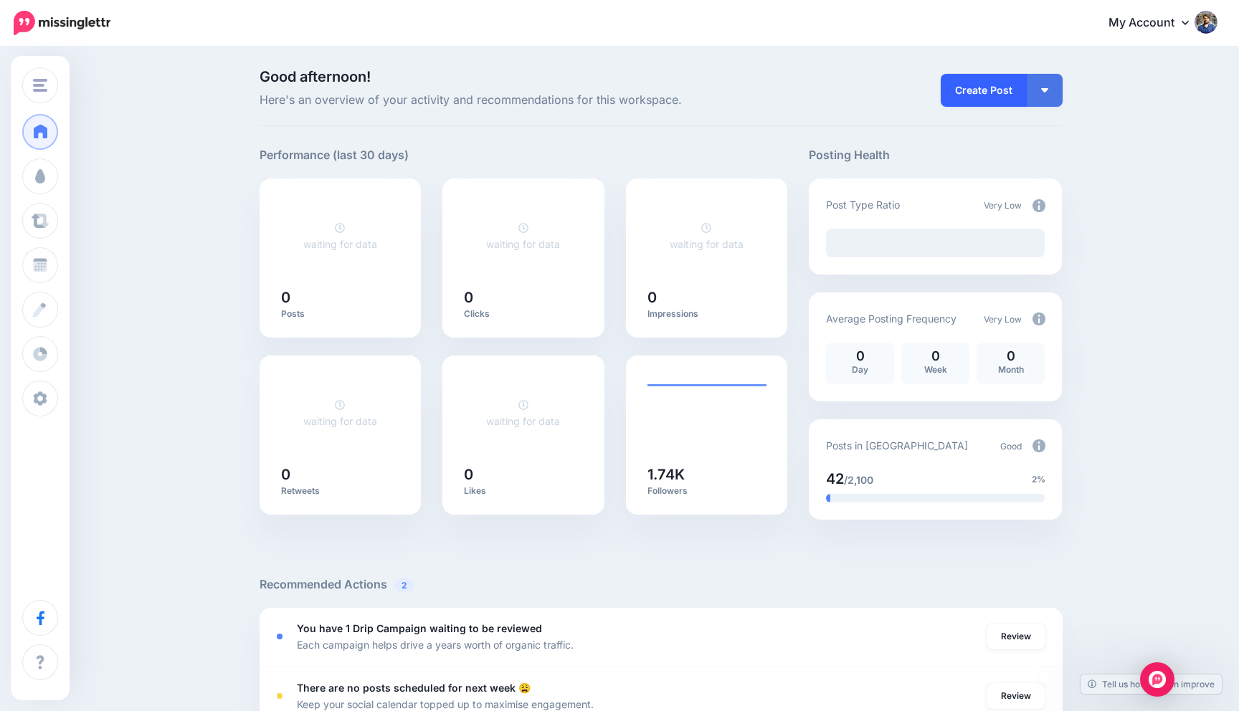
click at [989, 95] on link "Create Post" at bounding box center [984, 90] width 86 height 33
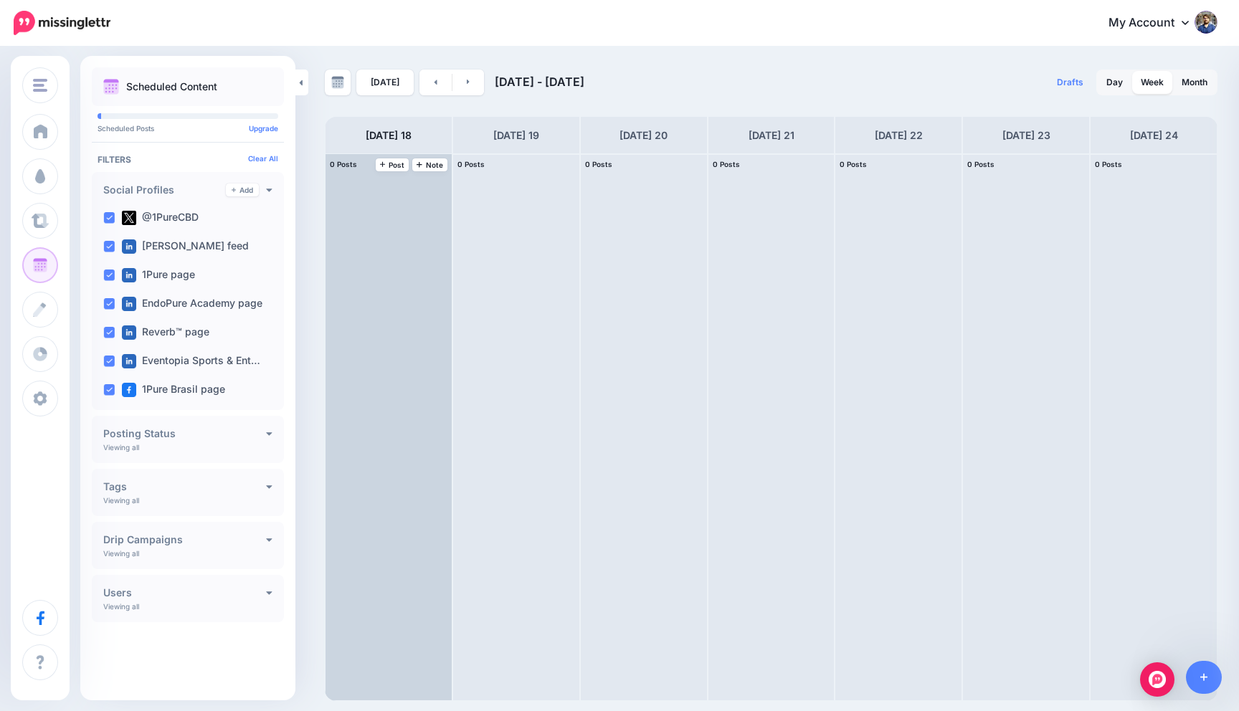
click at [407, 188] on div at bounding box center [388, 427] width 126 height 546
click at [389, 166] on span "Post" at bounding box center [392, 164] width 25 height 7
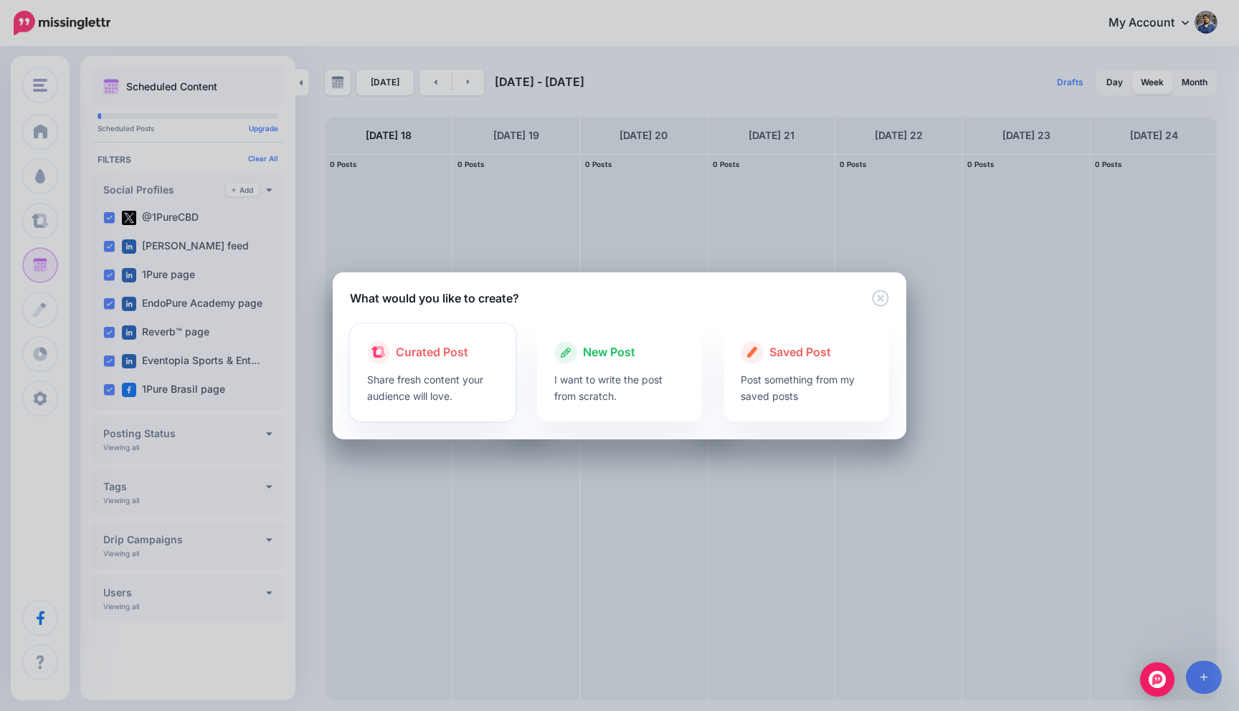
click at [460, 376] on p "Share fresh content your audience will love." at bounding box center [432, 387] width 131 height 33
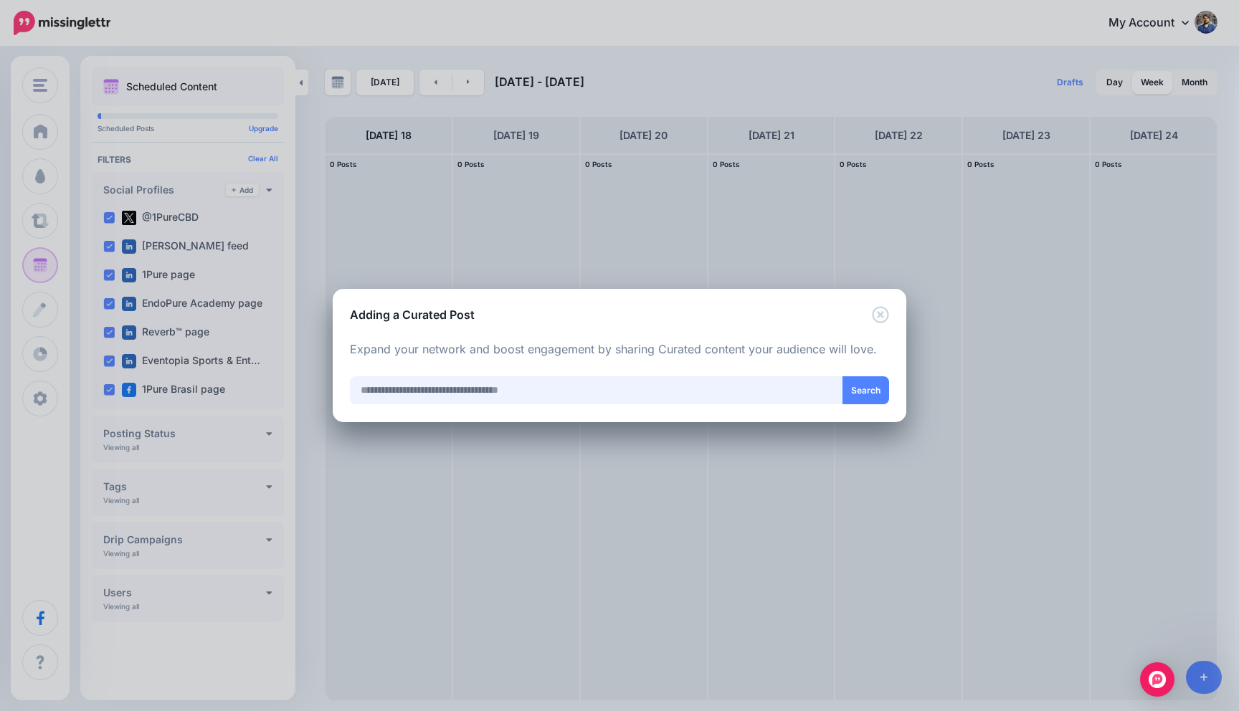
click at [693, 389] on input "text" at bounding box center [596, 390] width 493 height 28
drag, startPoint x: 627, startPoint y: 388, endPoint x: 295, endPoint y: 374, distance: 332.2
click at [295, 374] on div "Adding a Curated Post Loading Loading Curated Post Share fresh content your aud…" at bounding box center [619, 355] width 1239 height 711
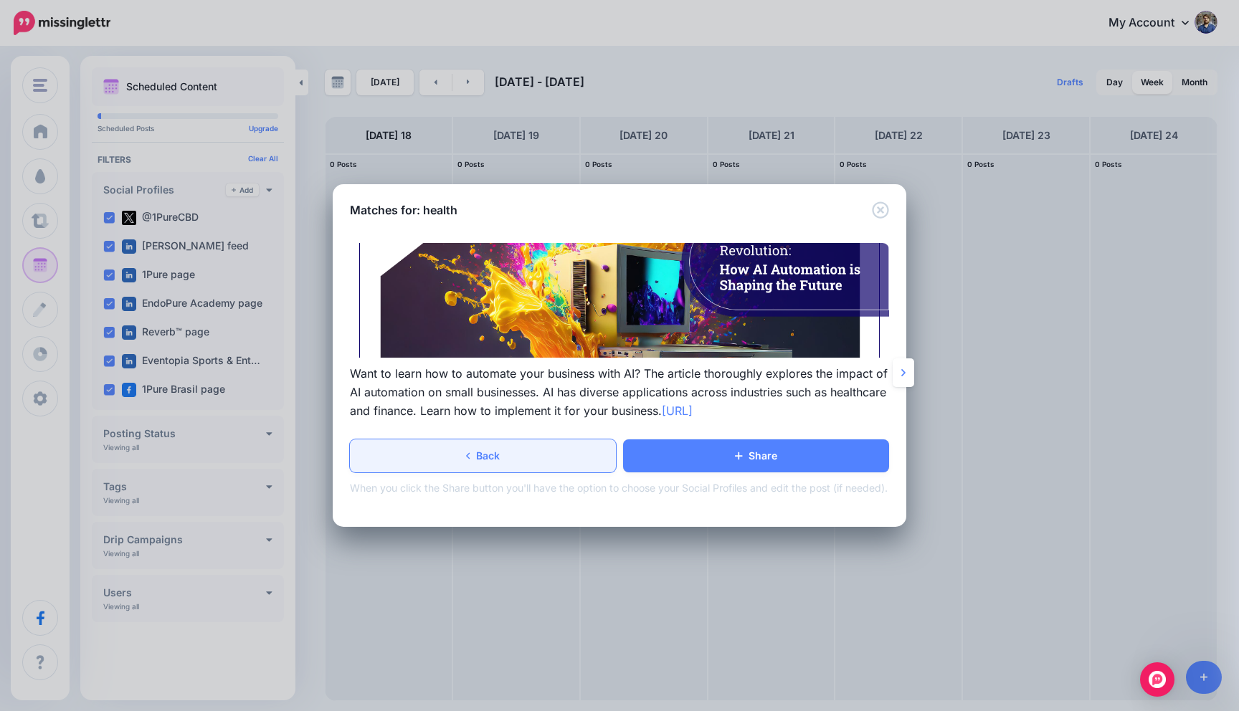
click at [523, 463] on link "Back" at bounding box center [483, 455] width 266 height 33
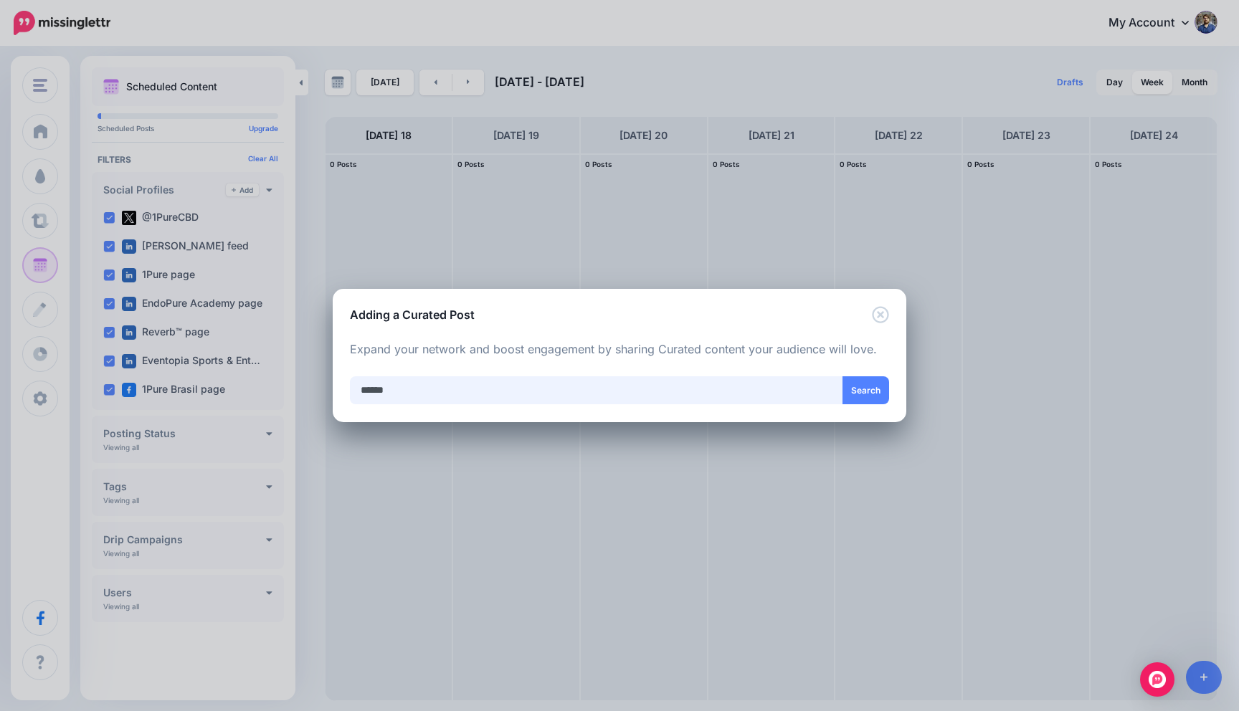
click at [586, 391] on input "******" at bounding box center [596, 390] width 493 height 28
type input "*"
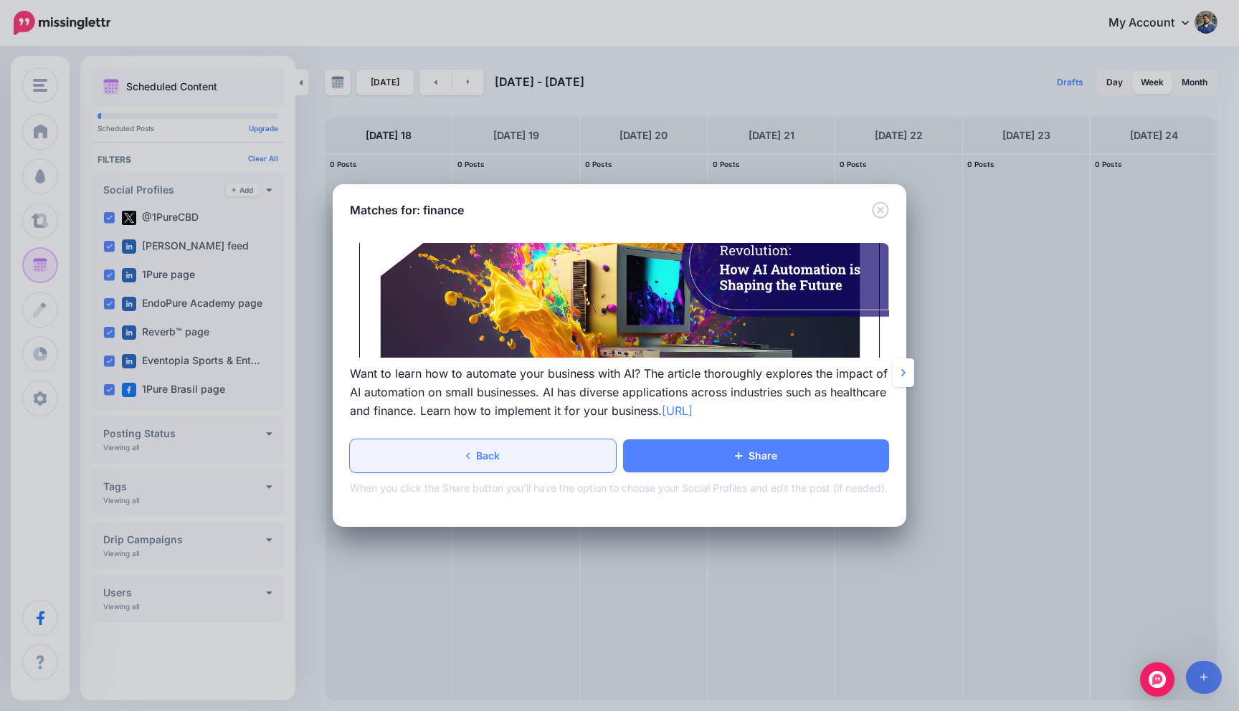
click at [500, 457] on link "Back" at bounding box center [483, 455] width 266 height 33
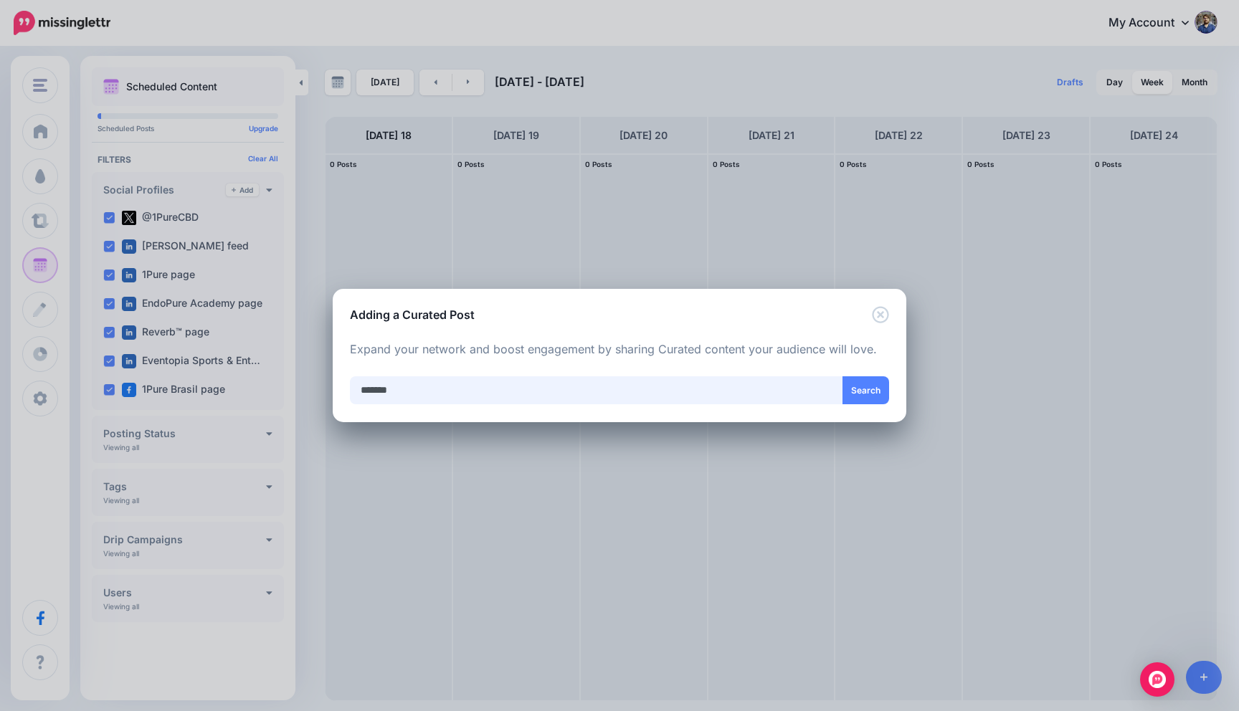
drag, startPoint x: 519, startPoint y: 399, endPoint x: 325, endPoint y: 389, distance: 193.9
click at [325, 389] on div "Adding a Curated Post Loading Loading Curated Post Share fresh content your aud…" at bounding box center [619, 355] width 1239 height 711
type input "******"
click at [861, 379] on button "Search" at bounding box center [865, 390] width 47 height 28
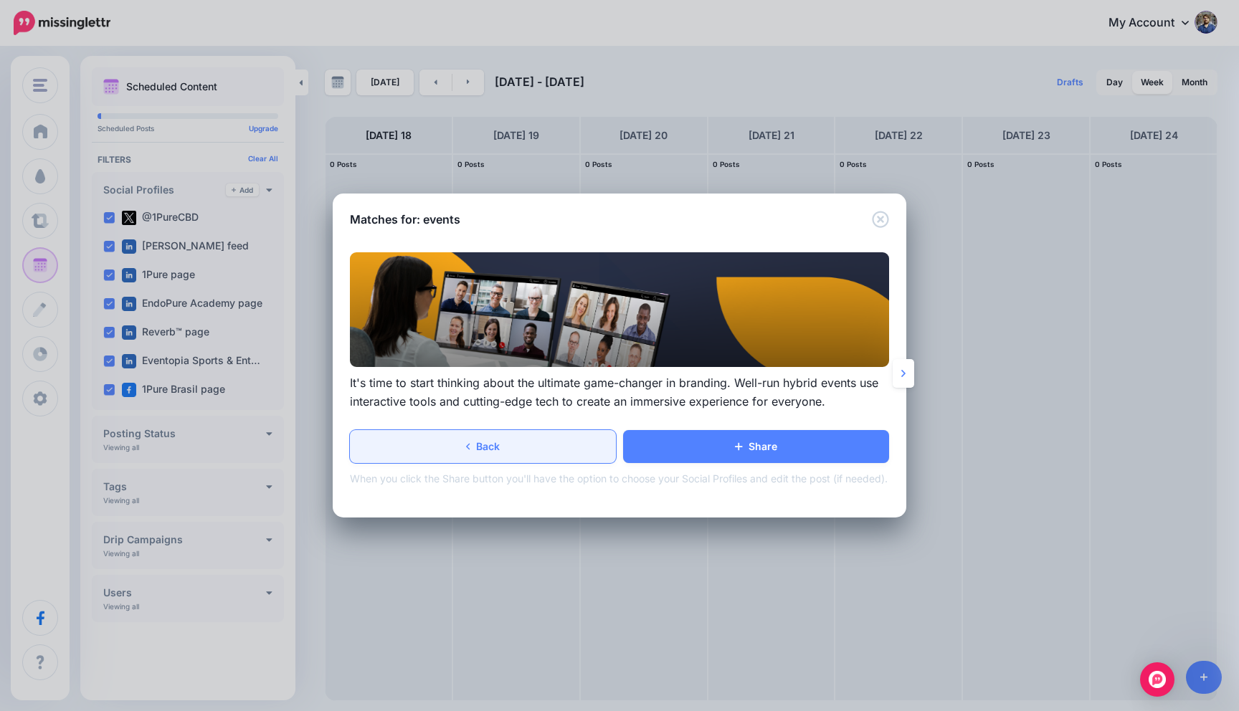
click at [547, 440] on link "Back" at bounding box center [483, 446] width 266 height 33
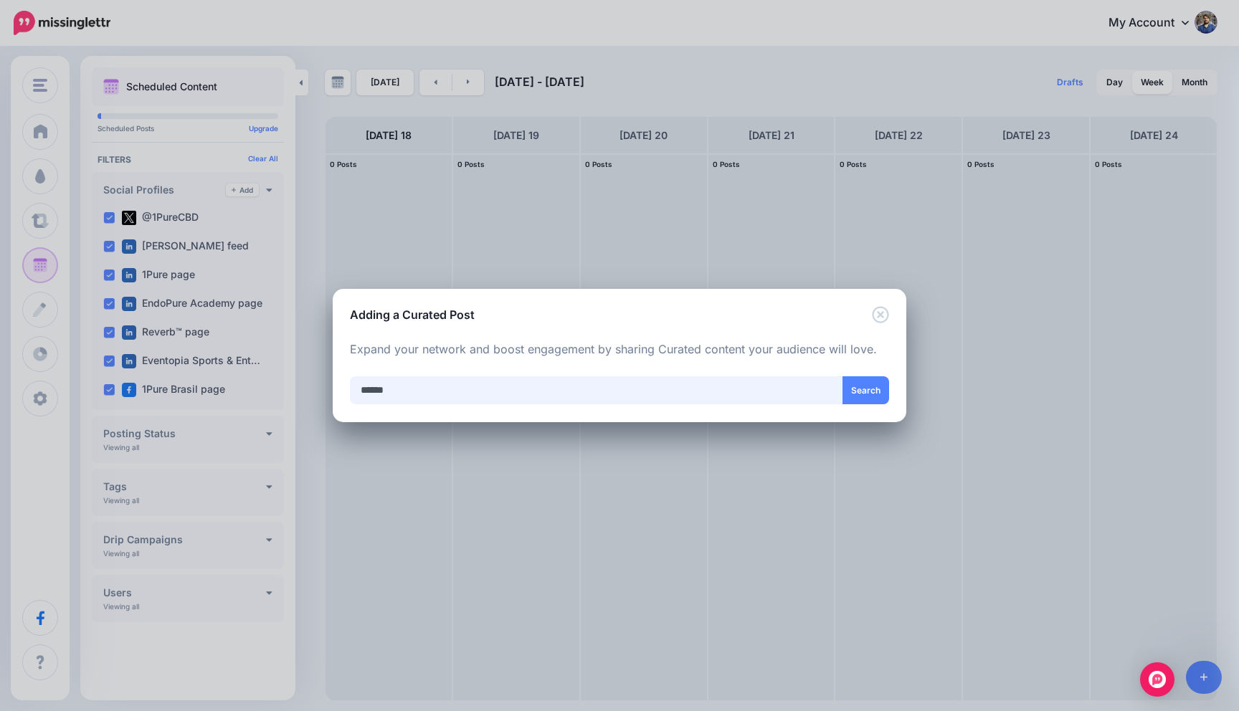
click at [584, 376] on input "******" at bounding box center [596, 390] width 493 height 28
drag, startPoint x: 591, startPoint y: 391, endPoint x: 295, endPoint y: 390, distance: 296.8
click at [295, 390] on div "Adding a Curated Post Loading Loading Curated Post Share fresh content your aud…" at bounding box center [619, 355] width 1239 height 711
click at [884, 310] on icon "Close" at bounding box center [880, 314] width 17 height 17
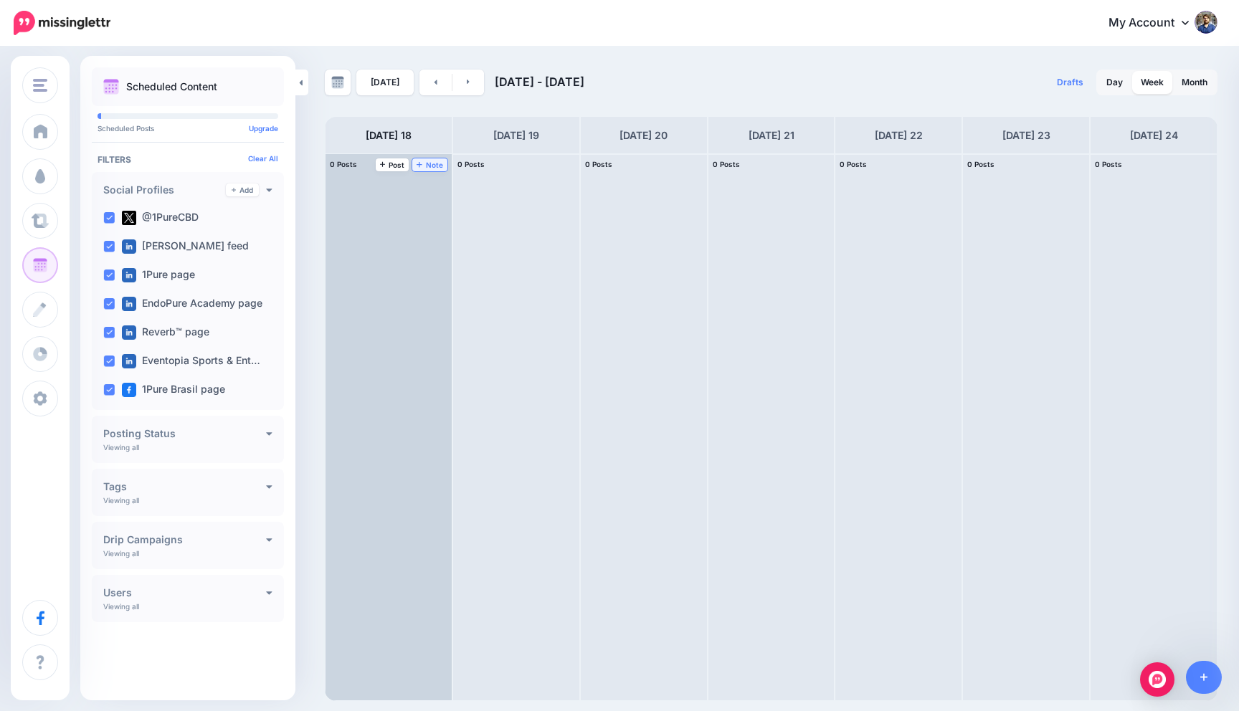
click at [424, 163] on span "Note" at bounding box center [430, 164] width 27 height 7
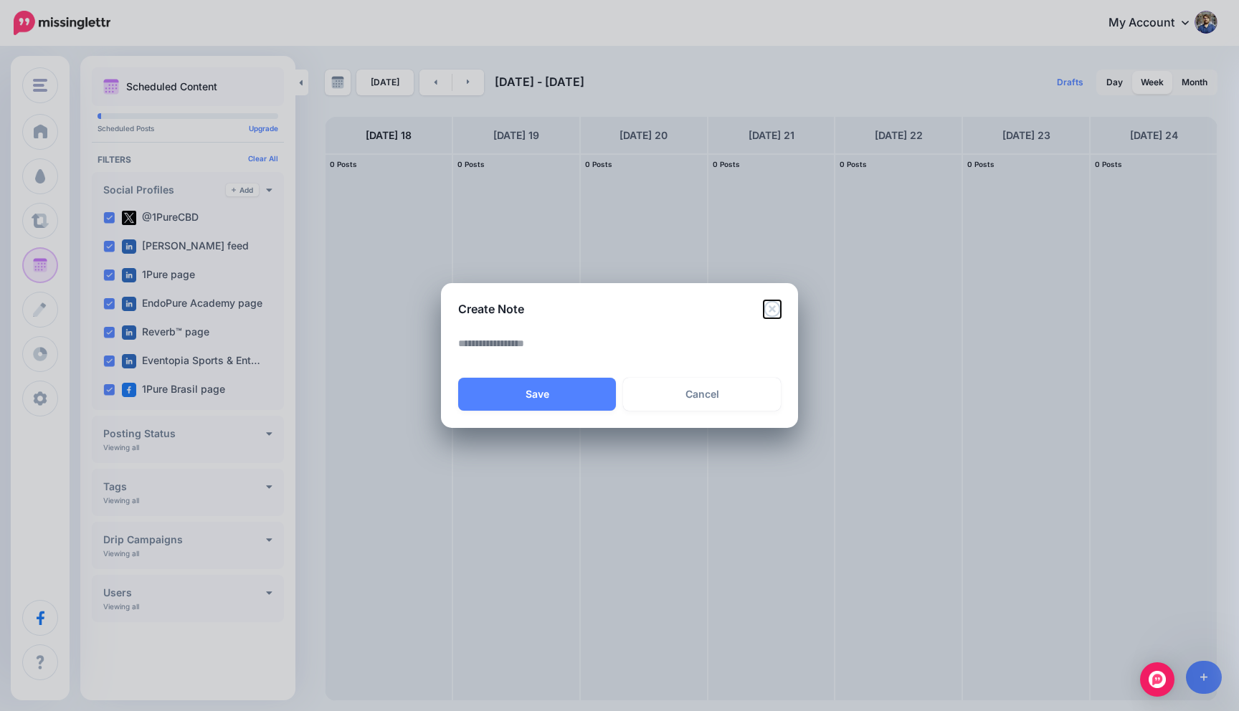
click at [769, 302] on icon "Close" at bounding box center [772, 308] width 16 height 16
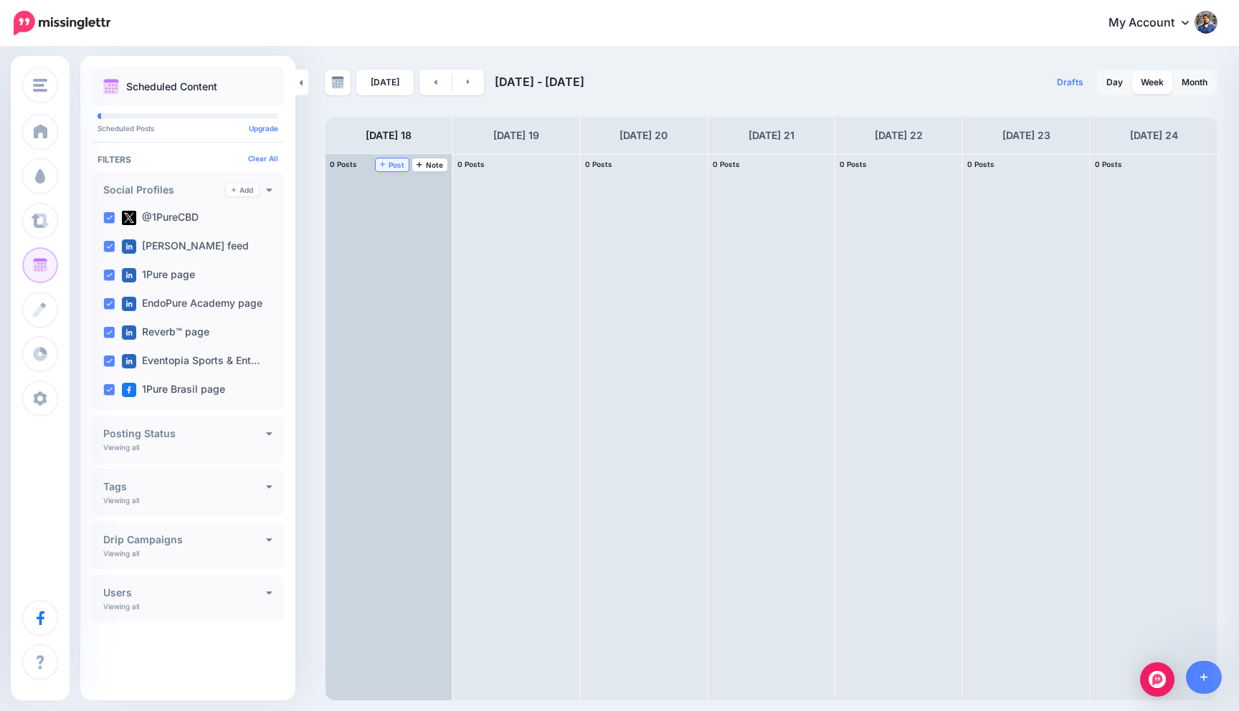
click at [397, 166] on span "Post" at bounding box center [392, 164] width 25 height 7
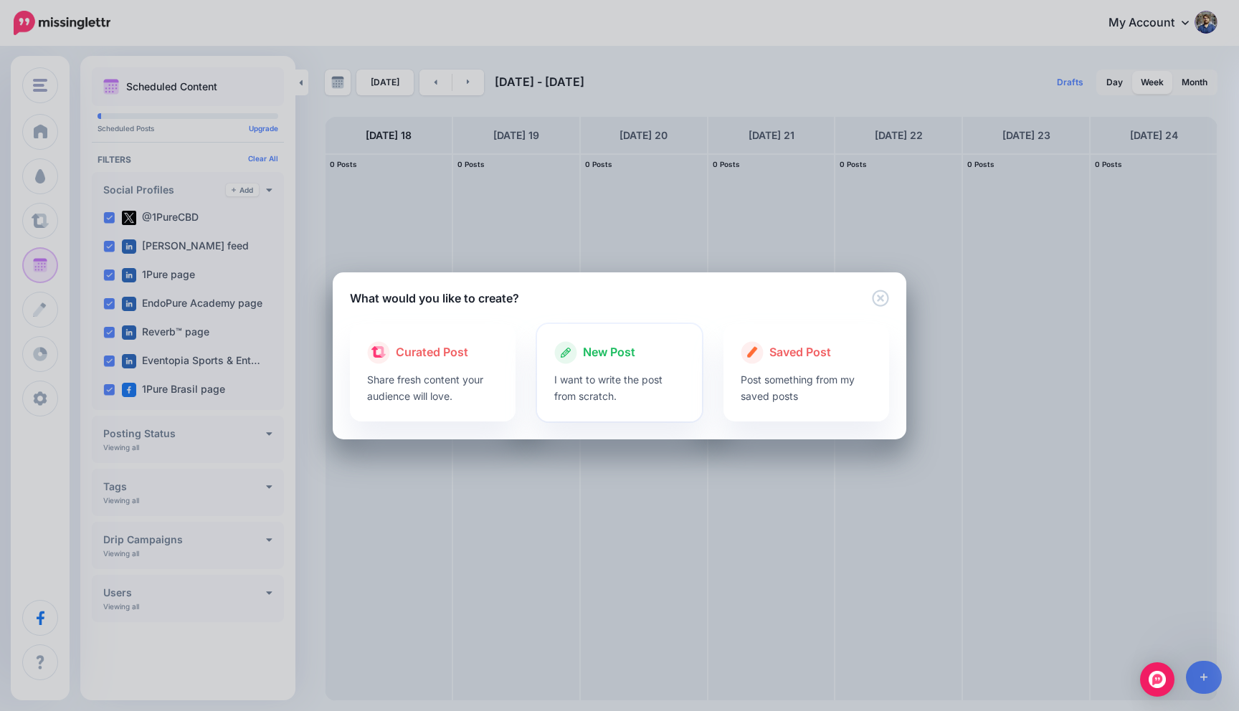
click at [614, 382] on p "I want to write the post from scratch." at bounding box center [619, 387] width 131 height 33
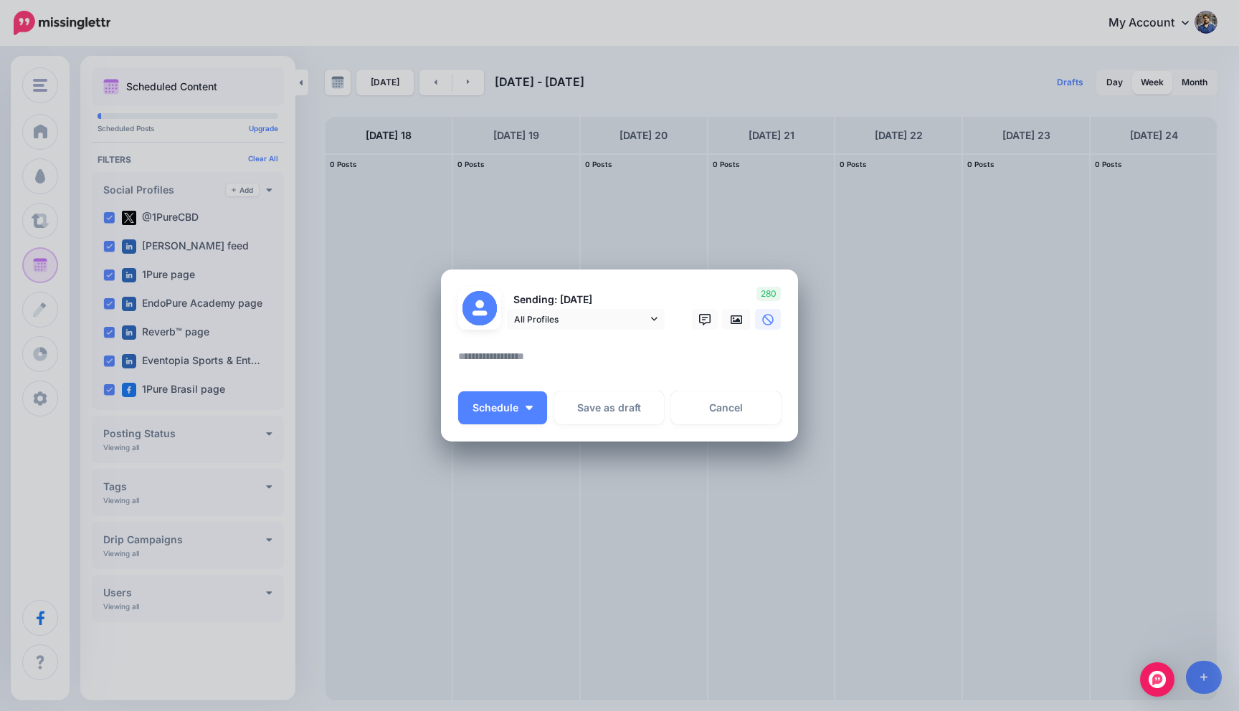
click at [550, 359] on textarea at bounding box center [623, 362] width 330 height 28
click at [525, 409] on button "Schedule" at bounding box center [502, 407] width 89 height 33
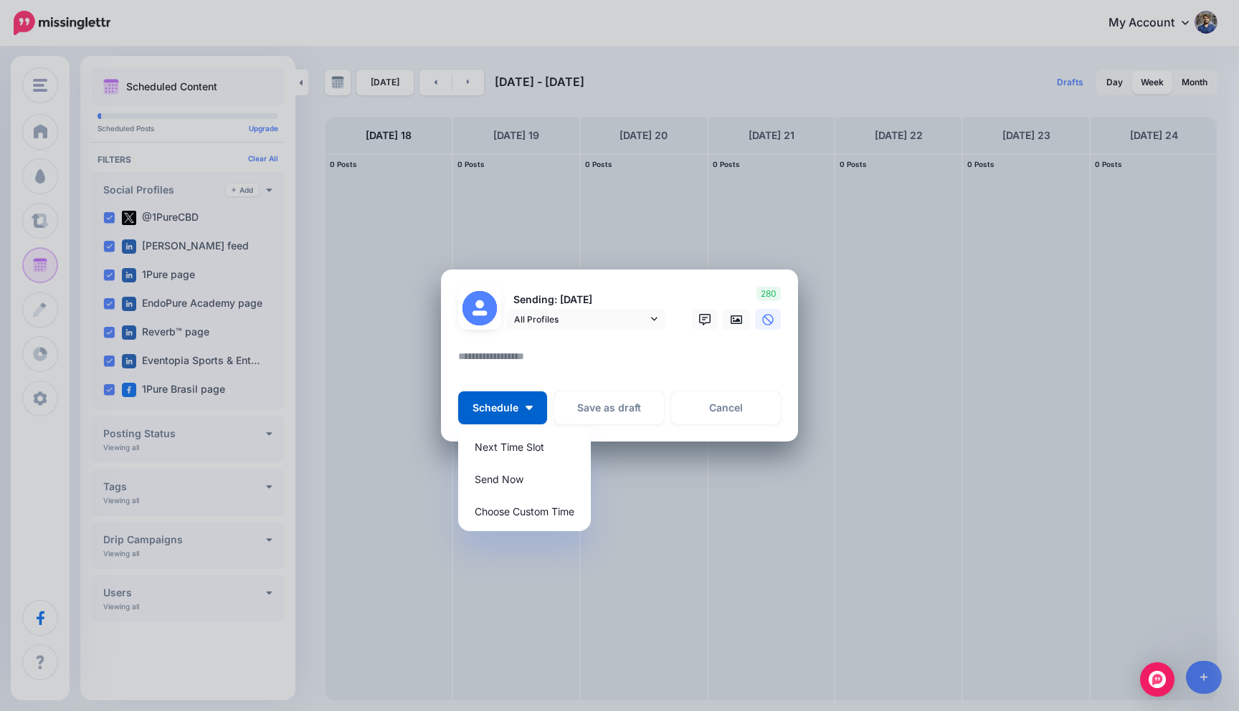
click at [632, 363] on textarea at bounding box center [623, 362] width 330 height 28
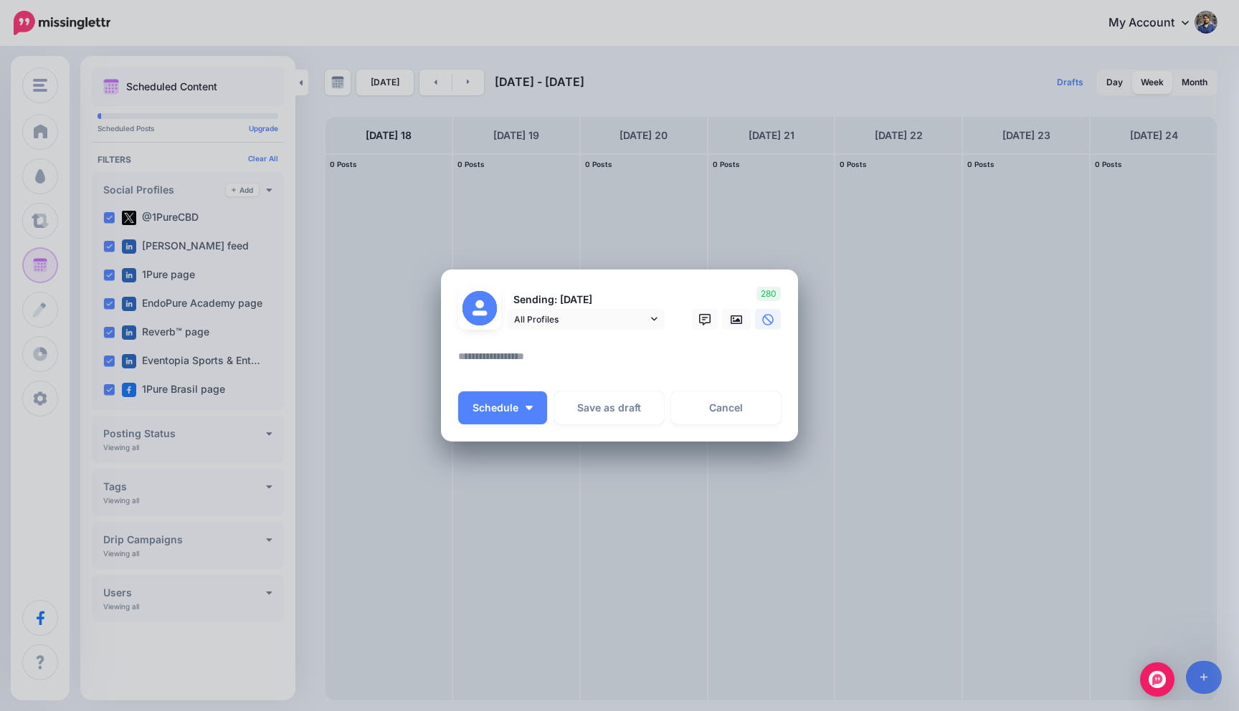
click at [589, 355] on textarea at bounding box center [623, 362] width 330 height 28
click at [621, 324] on span "All Profiles" at bounding box center [580, 319] width 133 height 15
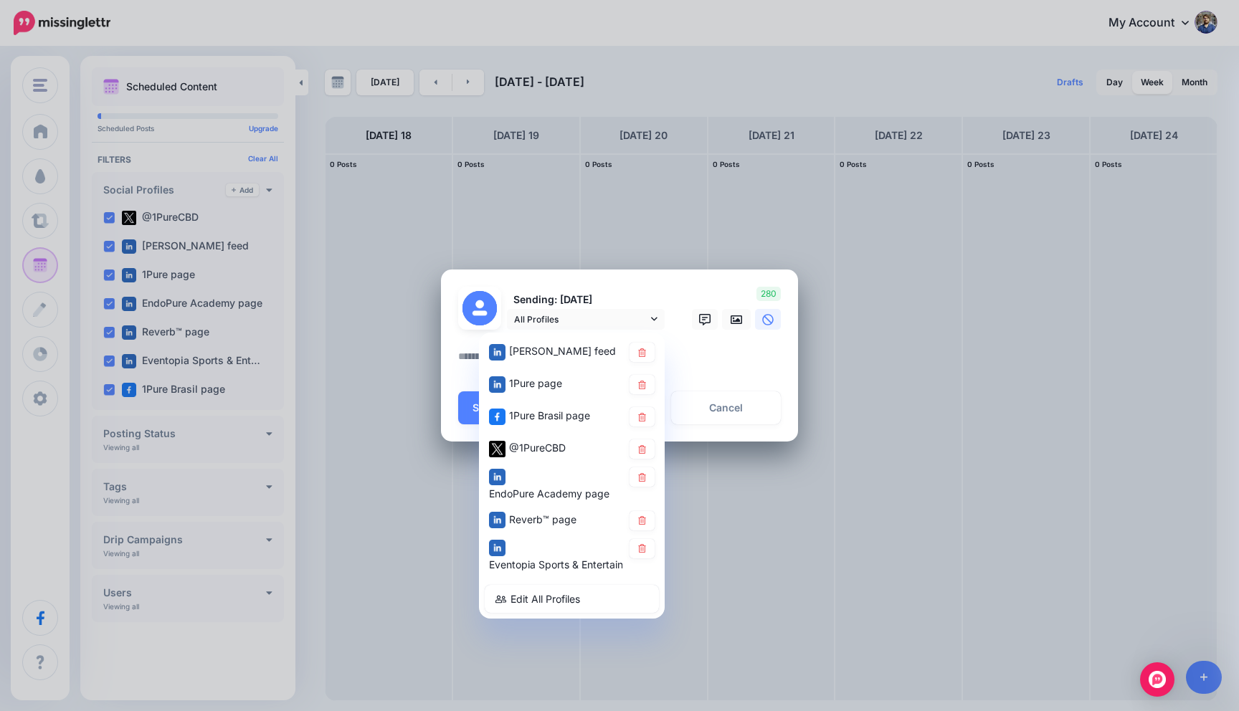
click at [702, 363] on textarea at bounding box center [623, 362] width 330 height 28
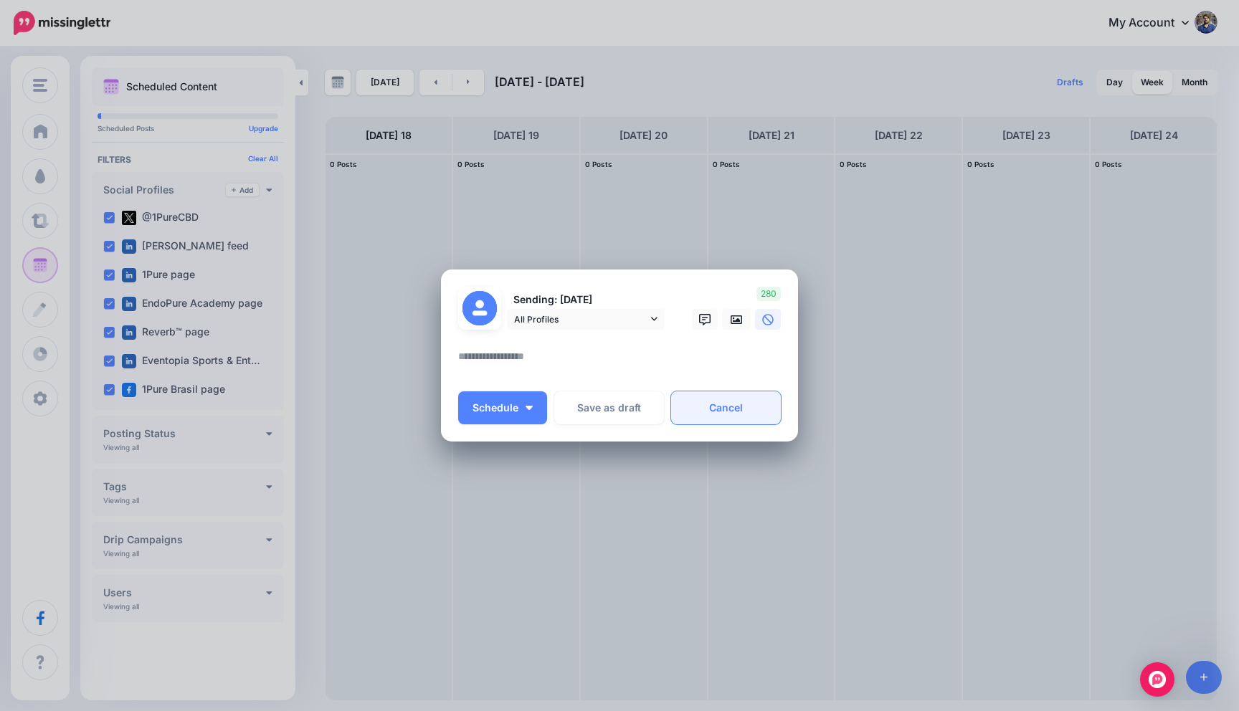
click at [709, 412] on link "Cancel" at bounding box center [726, 407] width 110 height 33
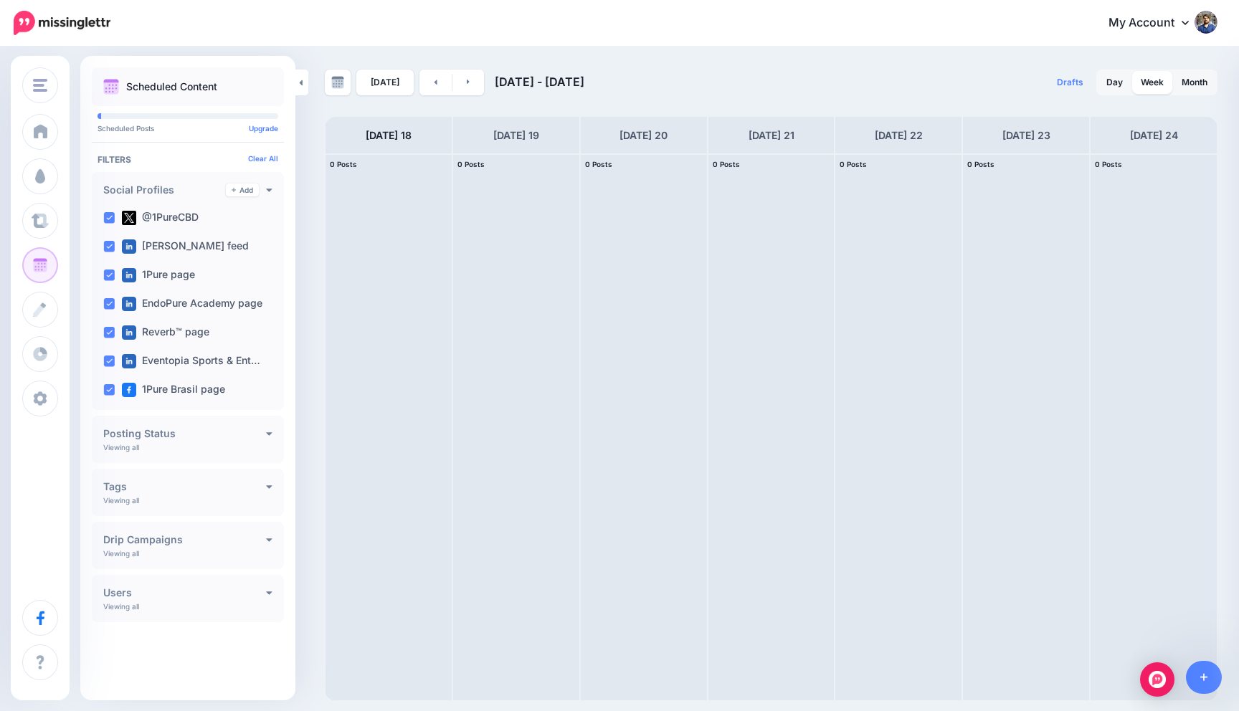
click at [194, 437] on h4 "Posting Status" at bounding box center [184, 434] width 163 height 10
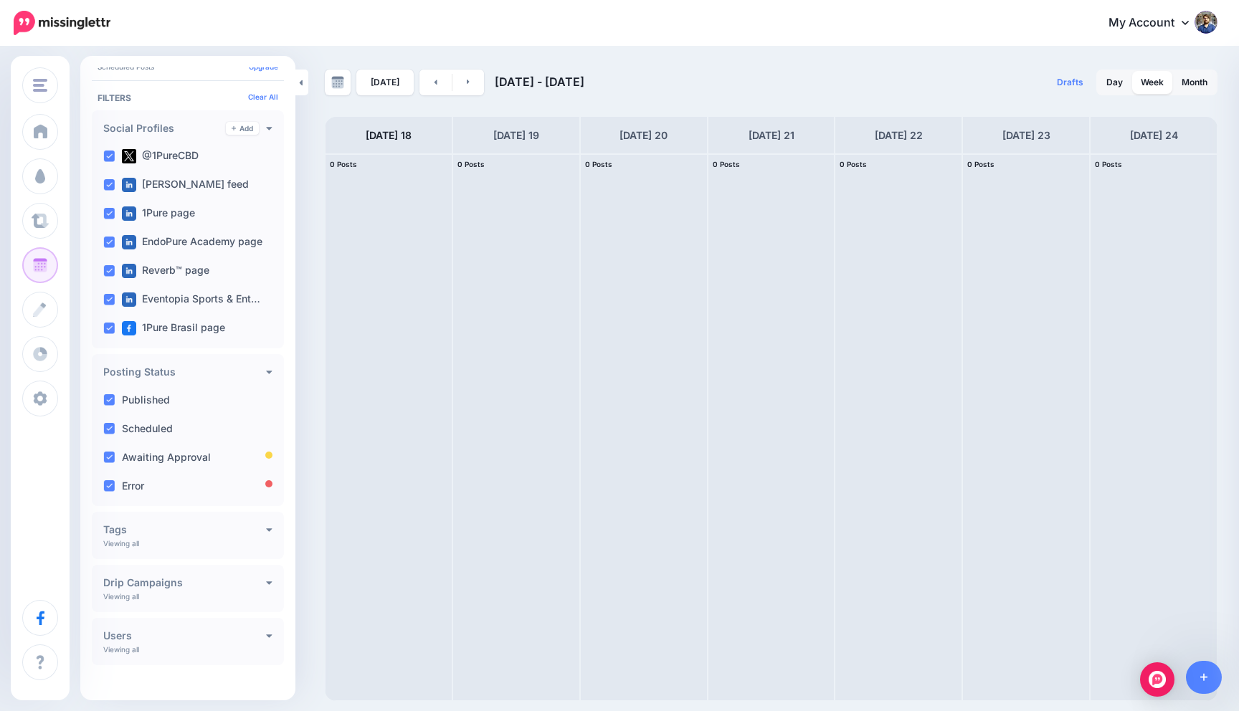
scroll to position [73, 0]
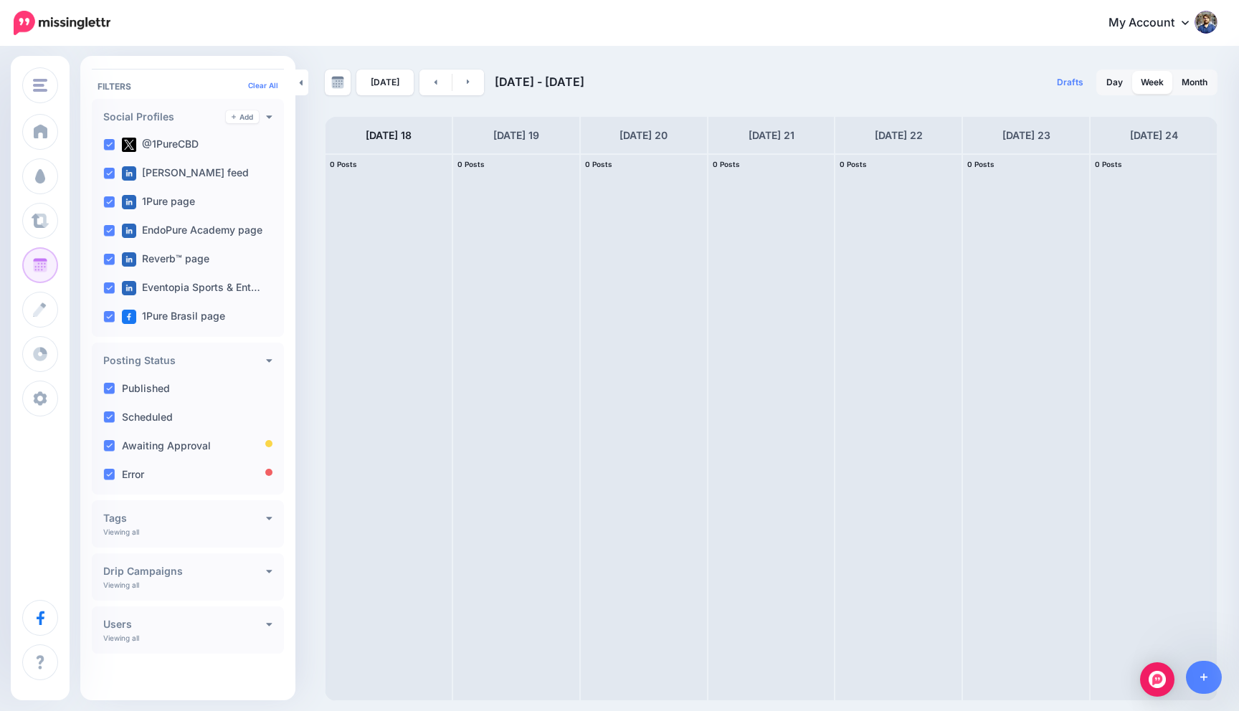
click at [244, 513] on h4 "Tags" at bounding box center [184, 518] width 163 height 10
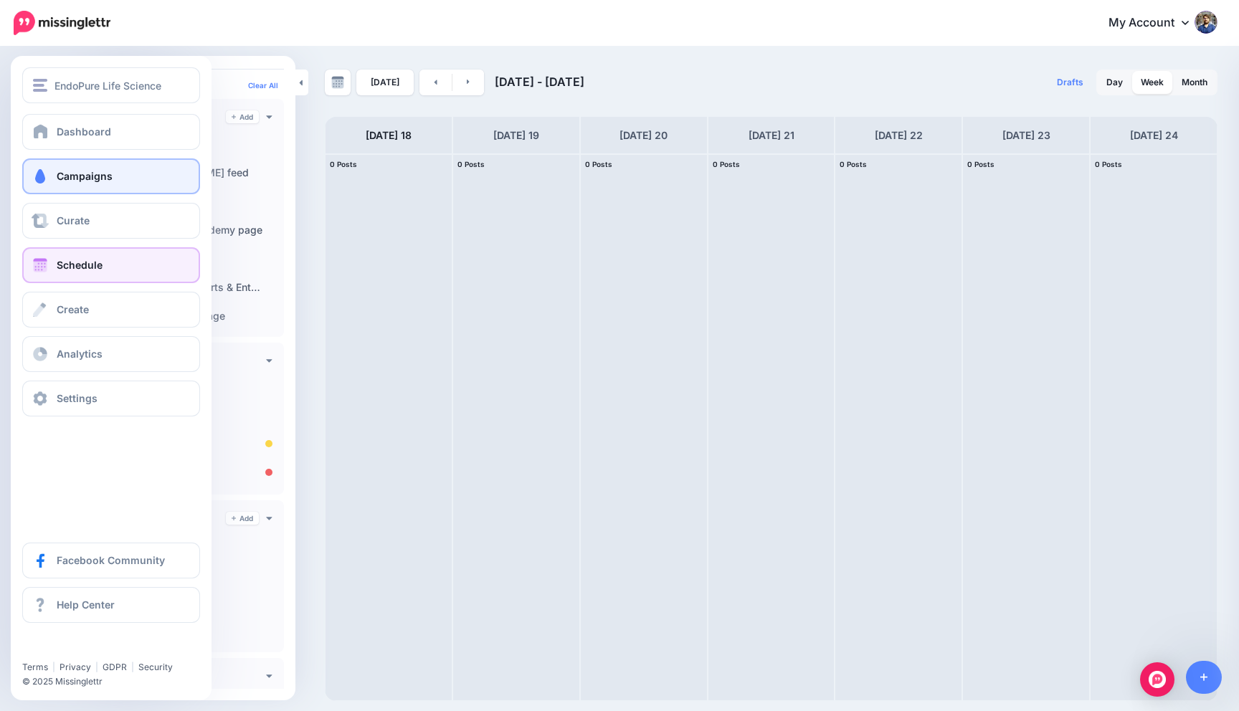
click at [46, 171] on span at bounding box center [40, 176] width 19 height 14
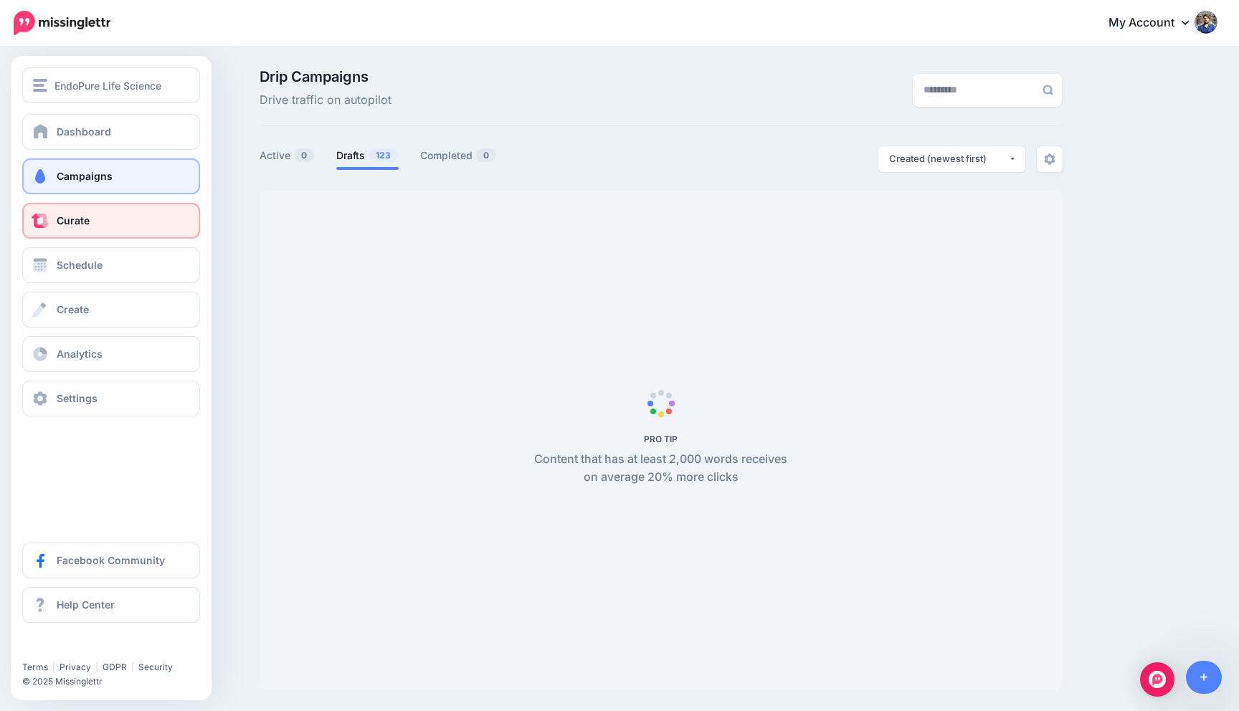
click at [75, 224] on span "Curate" at bounding box center [73, 220] width 33 height 12
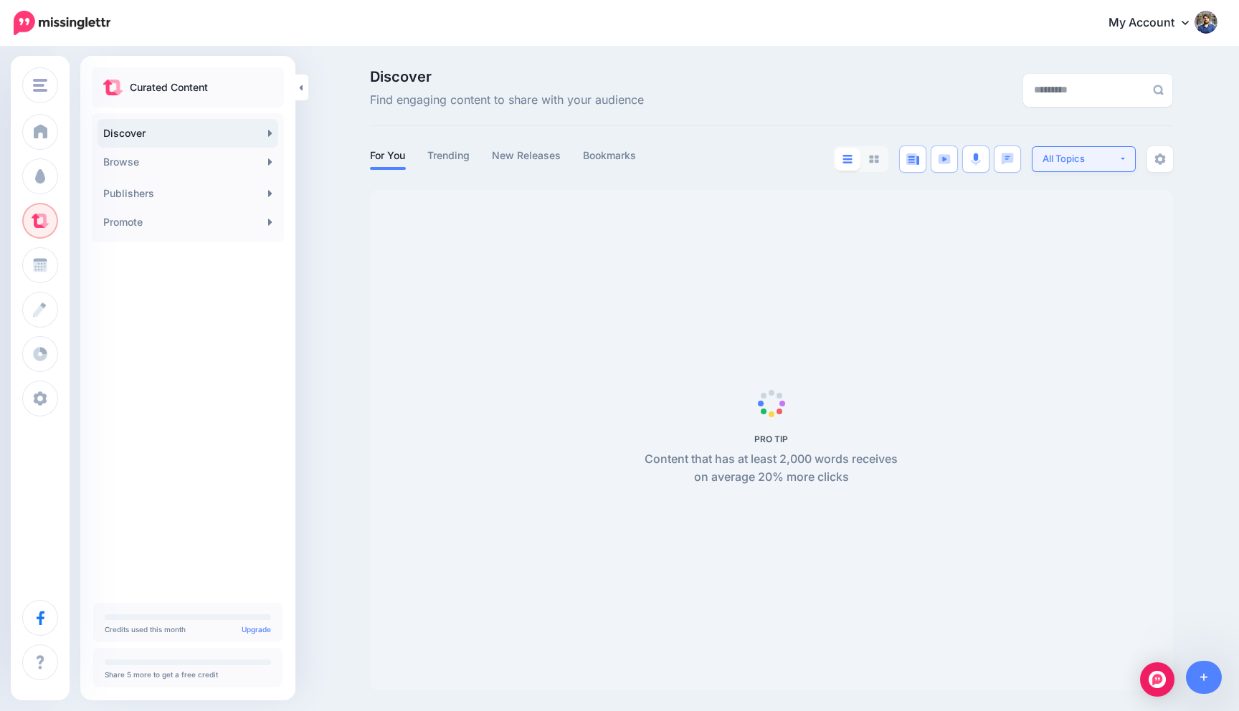
click at [1071, 156] on div "All Topics" at bounding box center [1080, 159] width 76 height 14
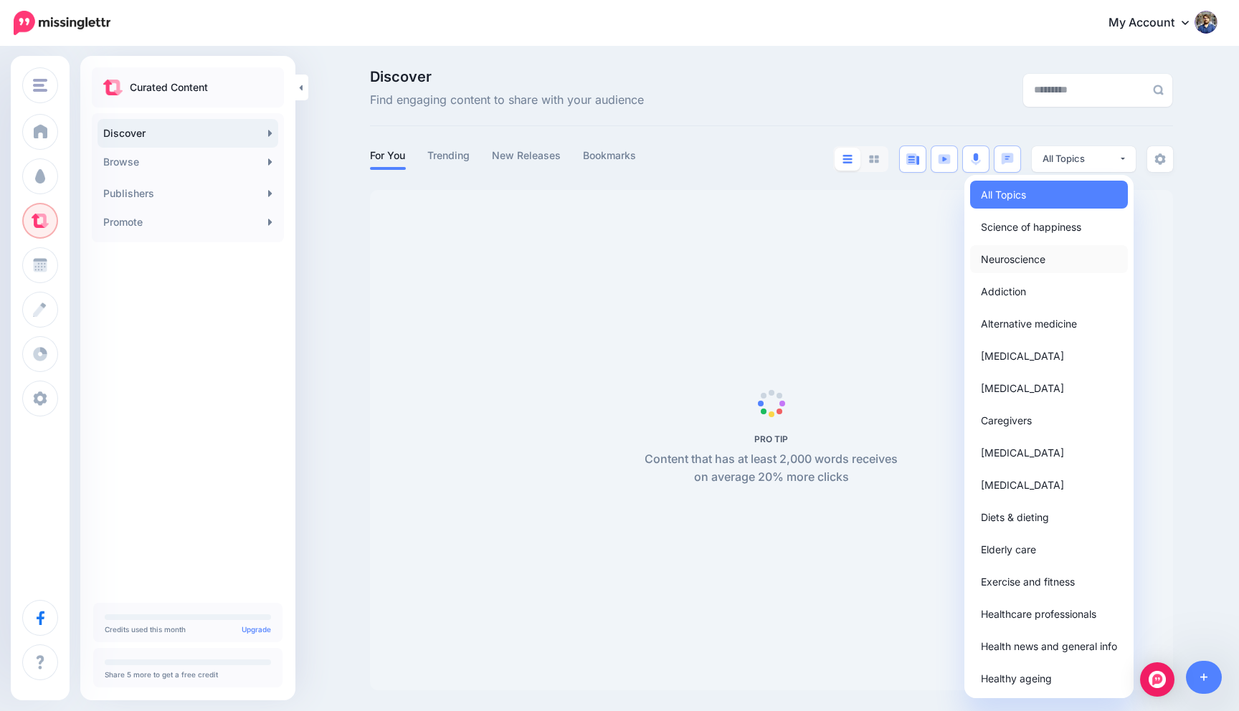
click at [1033, 262] on span "Neuroscience" at bounding box center [1013, 258] width 65 height 17
select select "**********"
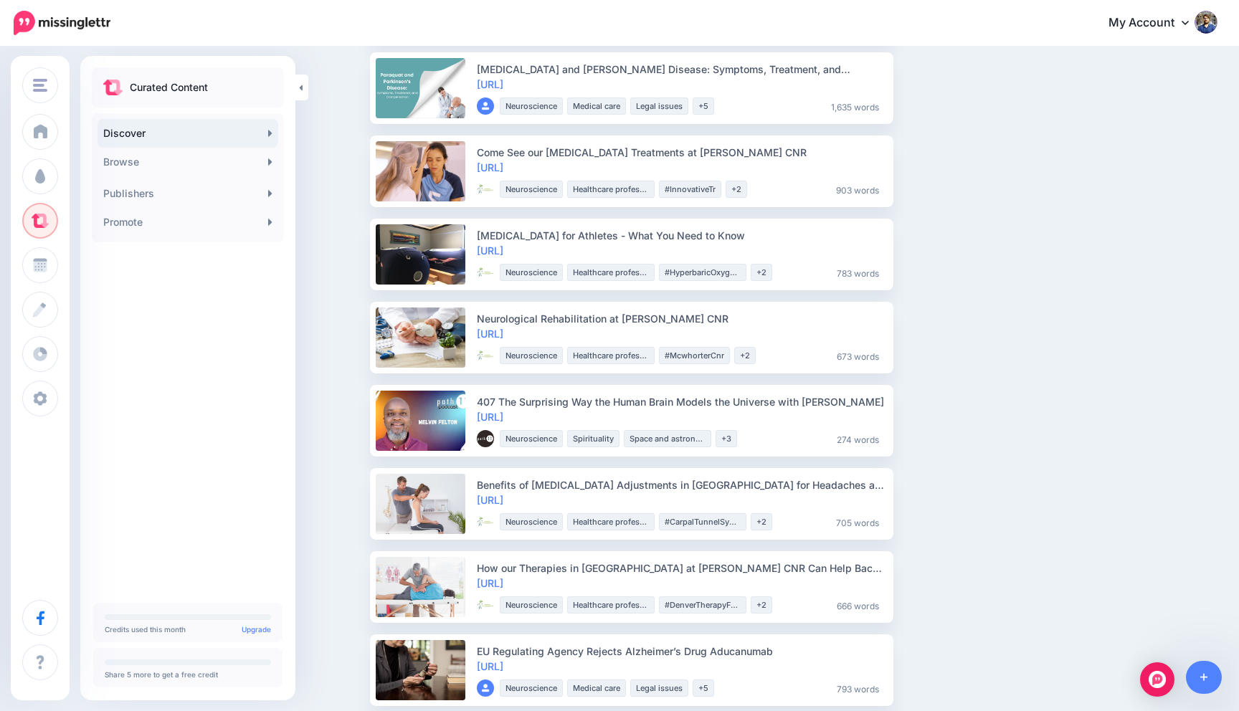
scroll to position [1554, 0]
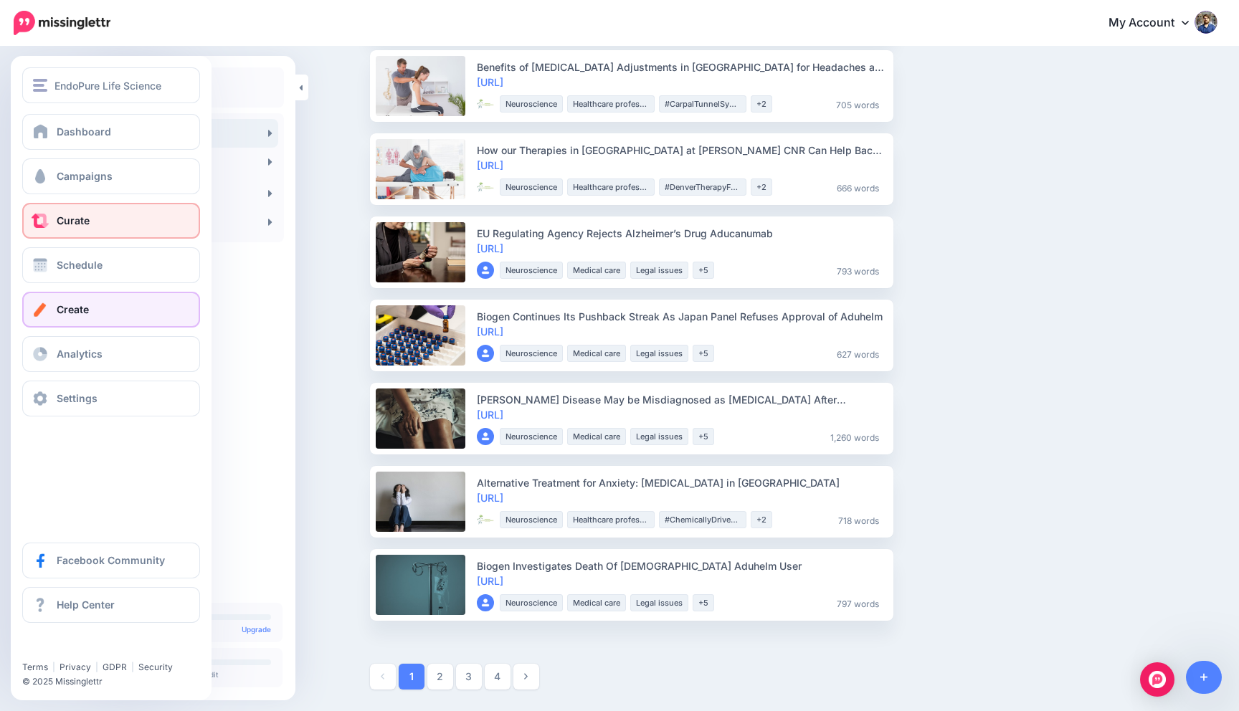
click at [121, 320] on link "Create" at bounding box center [111, 310] width 178 height 36
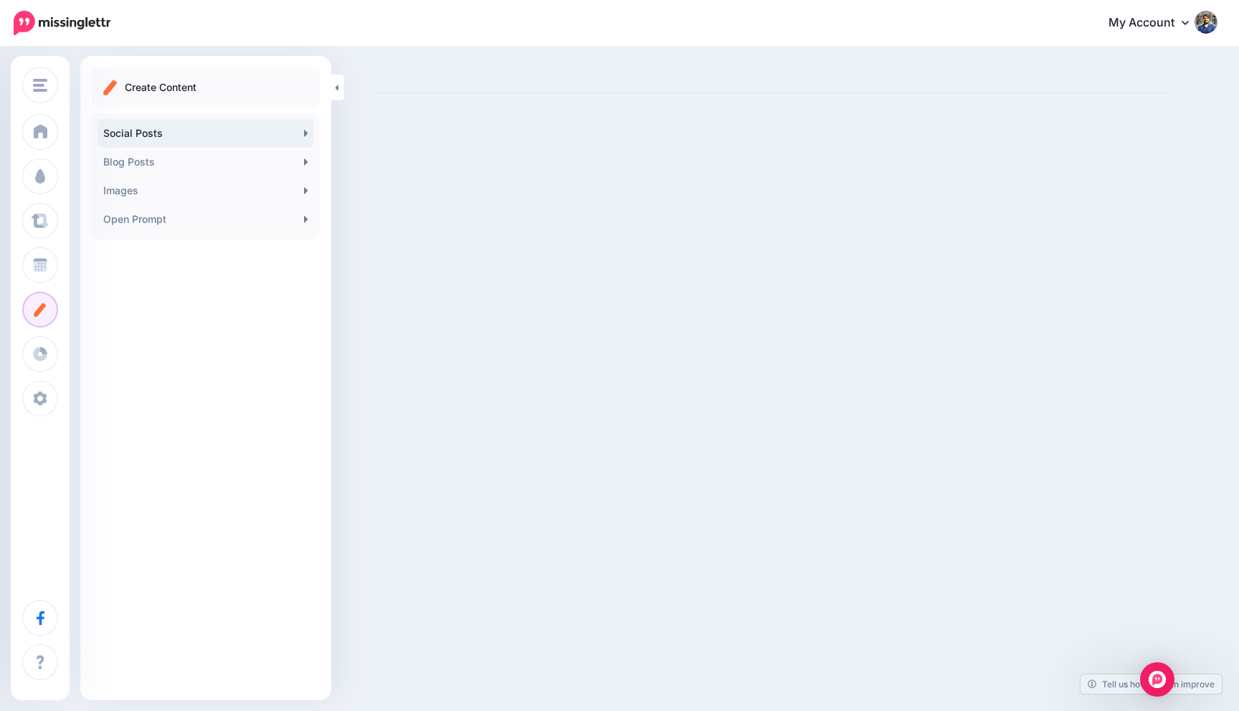
click at [255, 138] on link "Social Posts" at bounding box center [206, 133] width 217 height 29
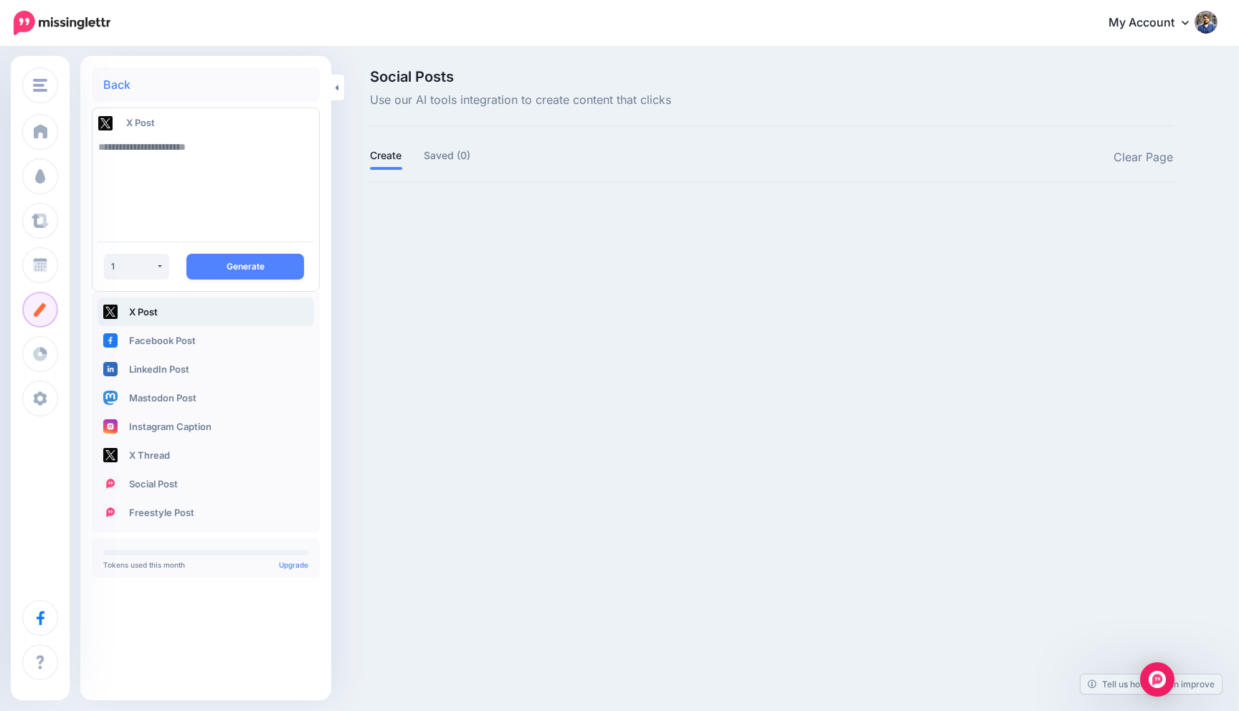
click at [173, 176] on textarea at bounding box center [205, 182] width 215 height 98
click at [163, 266] on button "1" at bounding box center [136, 267] width 65 height 26
